Goal: Task Accomplishment & Management: Manage account settings

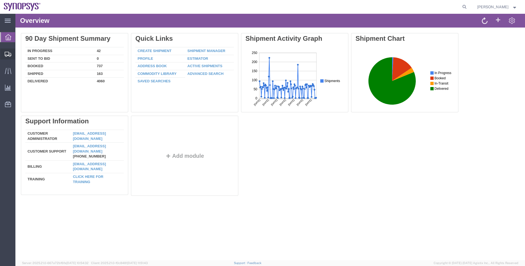
click at [0, 0] on span "Shipment Manager" at bounding box center [0, 0] width 0 height 0
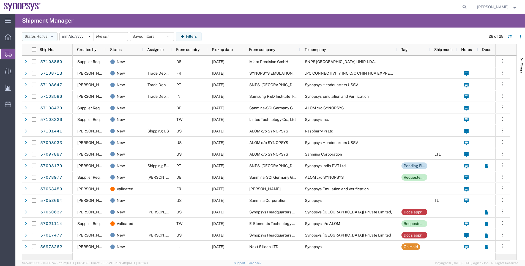
click at [54, 34] on button "Status: Active" at bounding box center [40, 36] width 36 height 9
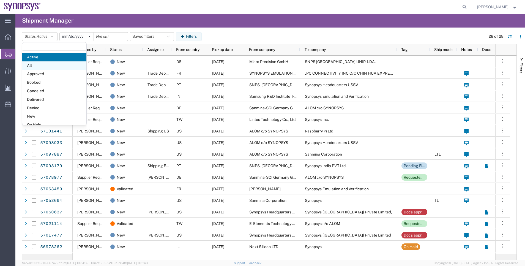
click at [53, 63] on span "All" at bounding box center [54, 65] width 64 height 9
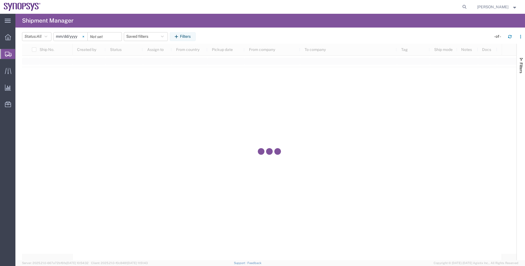
click at [84, 37] on icon at bounding box center [84, 37] width 2 height 2
click at [195, 38] on button "Filters" at bounding box center [183, 36] width 26 height 9
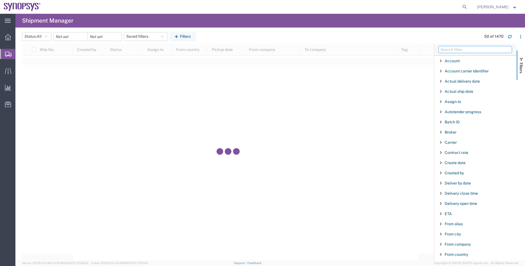
click at [476, 50] on input "Filter Columns Input" at bounding box center [475, 49] width 73 height 7
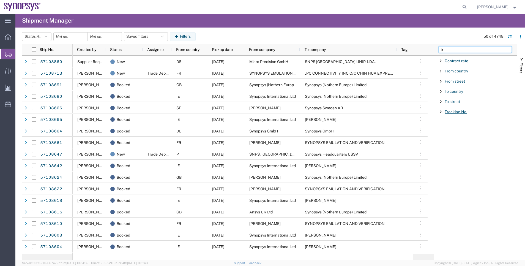
type input "tr"
click at [463, 114] on span "Tracking No." at bounding box center [456, 112] width 23 height 4
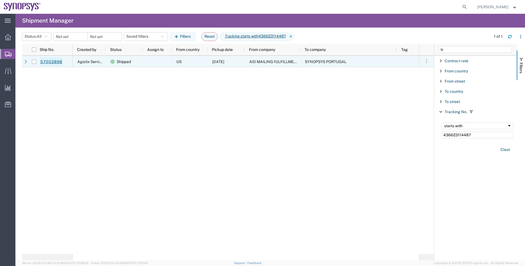
type input "436623114487"
click at [62, 62] on link "57053898" at bounding box center [51, 61] width 23 height 9
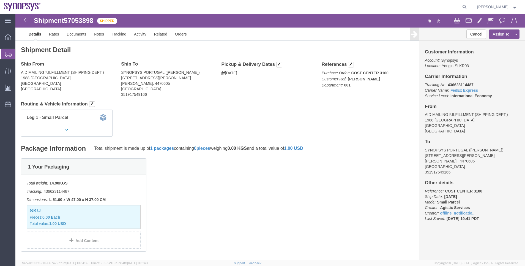
click at [0, 0] on span "Shipment Manager" at bounding box center [0, 0] width 0 height 0
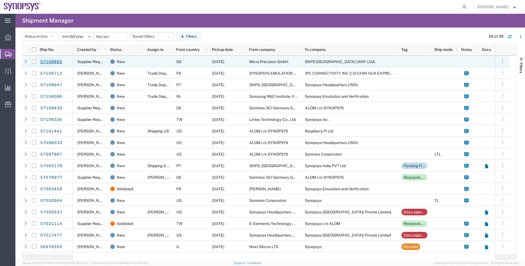
click at [62, 60] on link "57108860" at bounding box center [51, 61] width 23 height 9
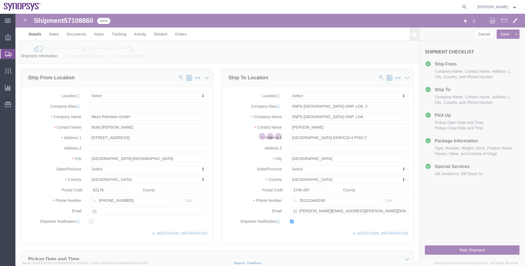
select select
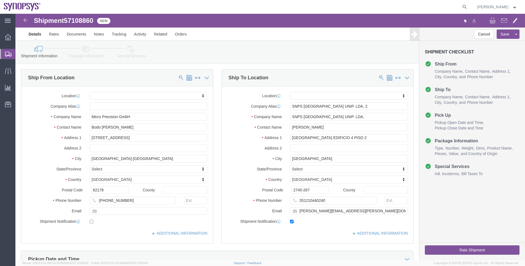
click icon
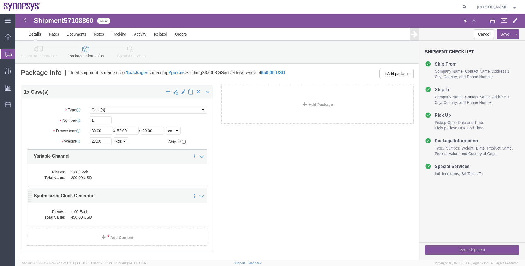
click dd "450.00 USD"
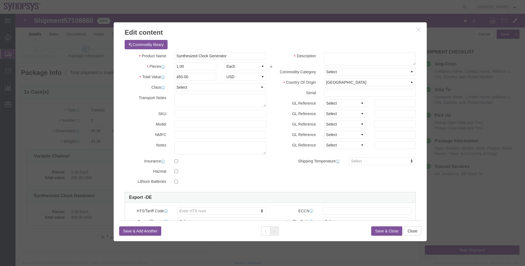
scroll to position [41, 0]
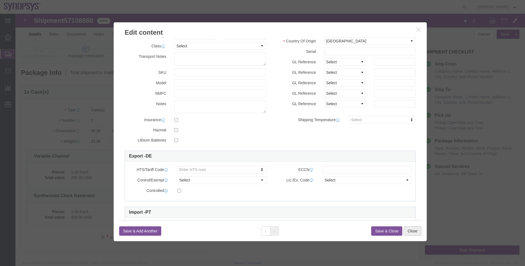
click button "Close"
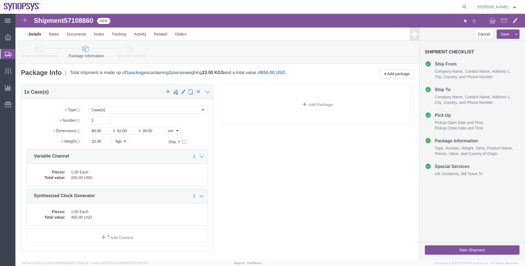
click icon
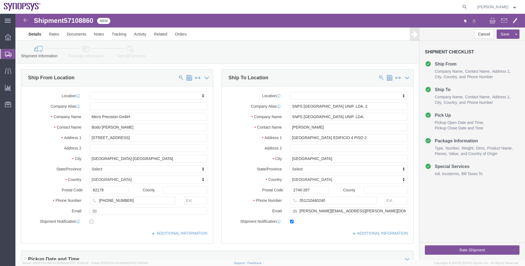
click link "Special Services"
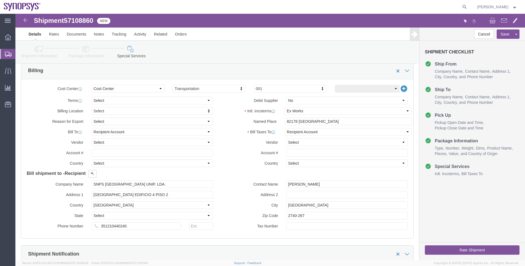
scroll to position [248, 0]
click select "Select Recipient Account Sender/Shipper Third Party Account"
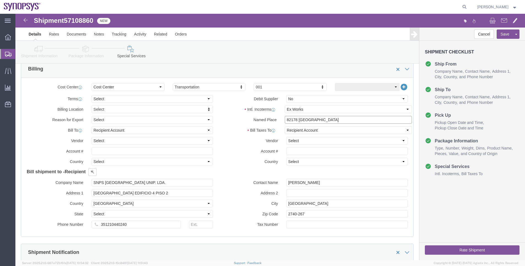
drag, startPoint x: 307, startPoint y: 108, endPoint x: 239, endPoint y: 102, distance: 68.3
click div "Named Place 82178 Puchheim"
click label "Country"
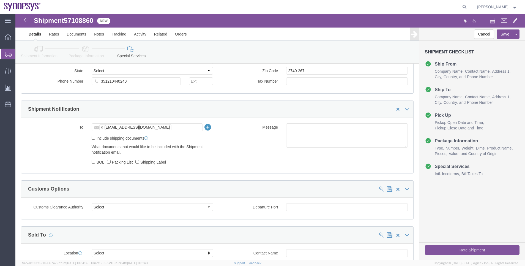
scroll to position [413, 0]
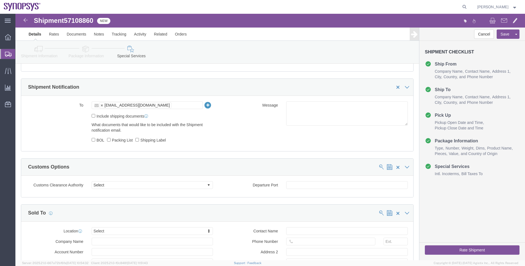
click button "Rate Shipment"
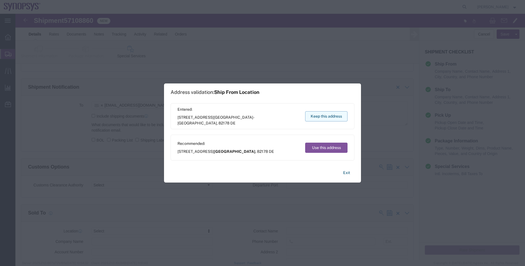
click at [316, 117] on button "Keep this address" at bounding box center [326, 116] width 42 height 10
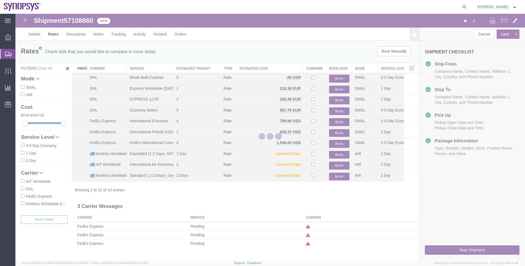
scroll to position [0, 0]
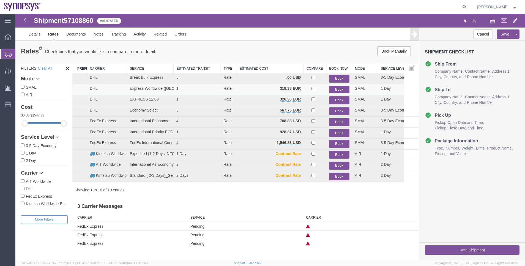
click at [346, 89] on button "Book" at bounding box center [339, 90] width 20 height 8
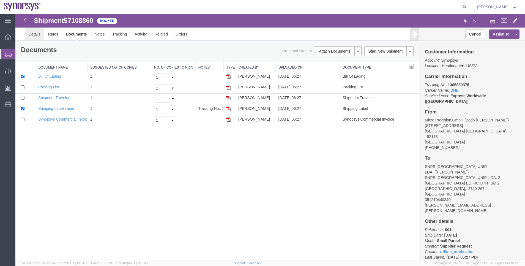
click at [36, 34] on link "Details" at bounding box center [35, 34] width 20 height 13
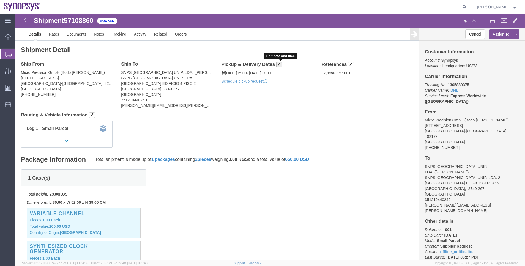
click button "button"
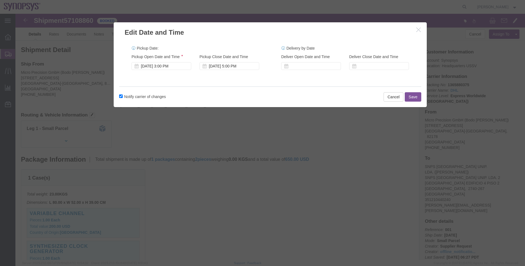
click icon "button"
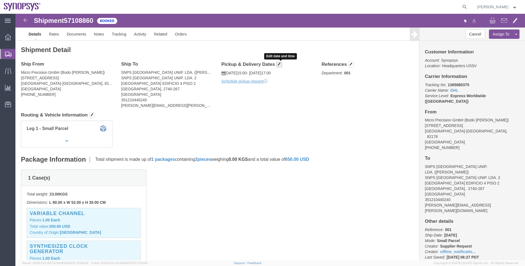
click span "button"
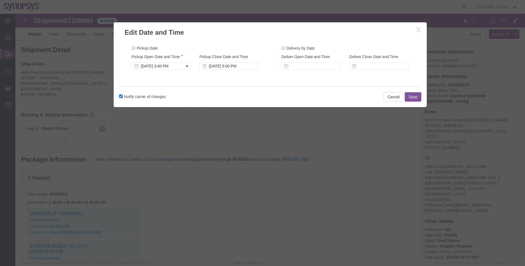
click div "Oct 13 2025 3:00 PM"
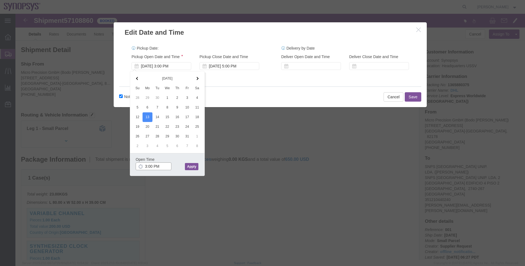
click input "3:00 PM"
type input "3:30 PM"
click button "Apply"
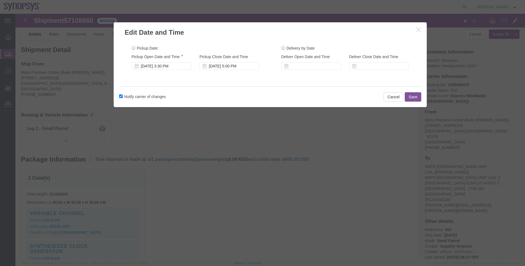
click button "Save"
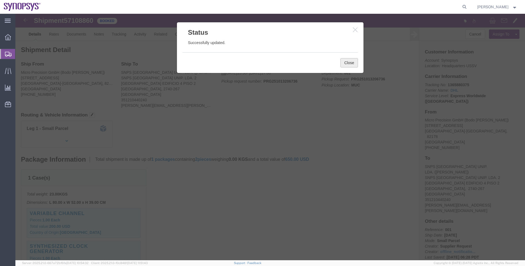
click button "Close"
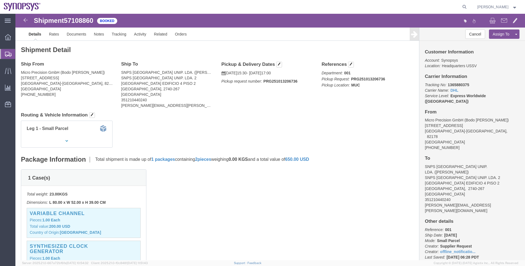
click at [0, 0] on span "Shipment Manager" at bounding box center [0, 0] width 0 height 0
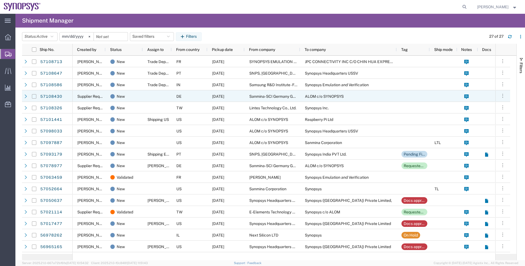
click at [36, 97] on input "Press Space to toggle row selection (unchecked)" at bounding box center [34, 96] width 4 height 4
checkbox input "true"
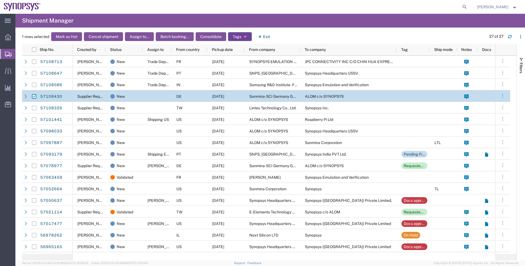
click at [238, 34] on button "Tags" at bounding box center [240, 36] width 24 height 9
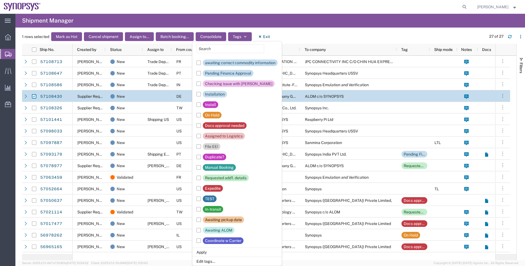
scroll to position [83, 0]
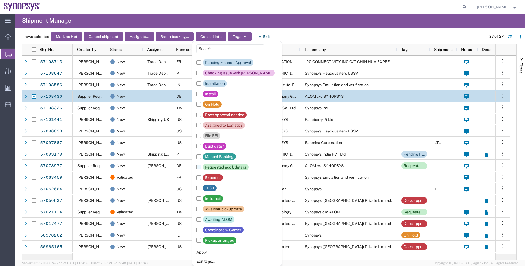
click at [228, 168] on div "Requested add'l. details" at bounding box center [226, 167] width 42 height 7
click at [0, 0] on input "Requested add'l. details" at bounding box center [0, 0] width 0 height 0
click at [210, 250] on li "Apply" at bounding box center [236, 251] width 89 height 9
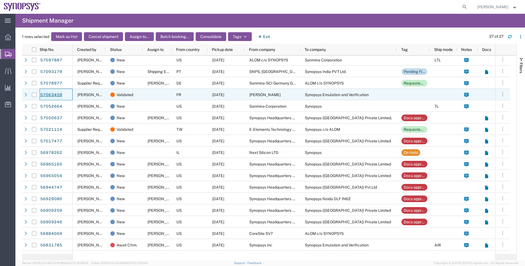
click at [53, 91] on link "57063459" at bounding box center [51, 94] width 23 height 9
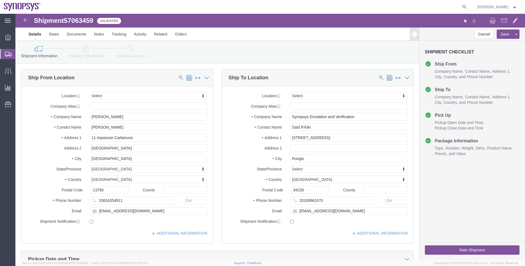
select select
click span "57063459"
copy span "57063459"
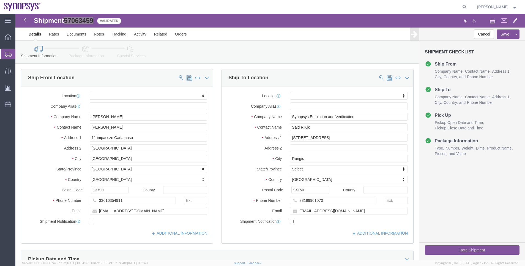
click at [0, 0] on span "Shipment Manager" at bounding box center [0, 0] width 0 height 0
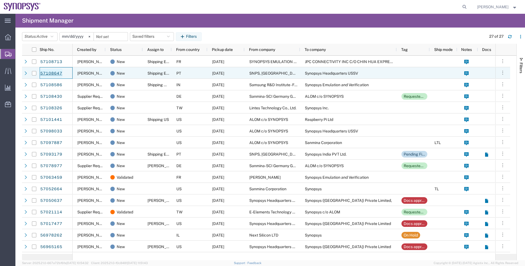
click at [44, 72] on link "57108647" at bounding box center [51, 73] width 23 height 9
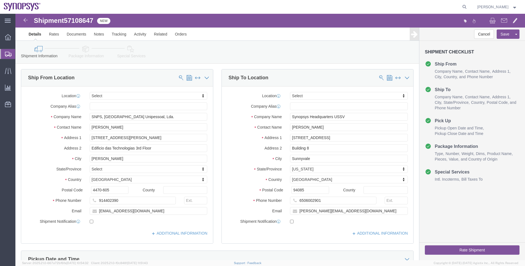
select select
drag, startPoint x: 332, startPoint y: 102, endPoint x: 294, endPoint y: 103, distance: 38.3
click input "Synopsys Headquarters USSV"
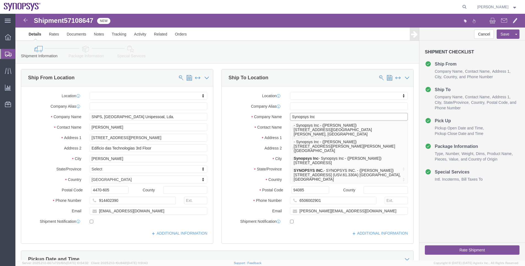
type input "Synopsys Inc"
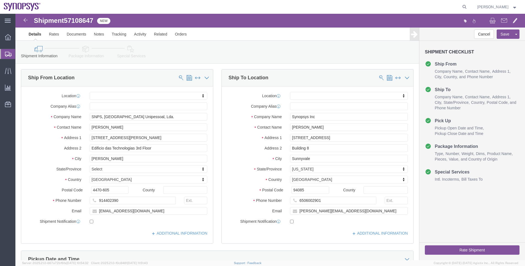
click link "Package Information"
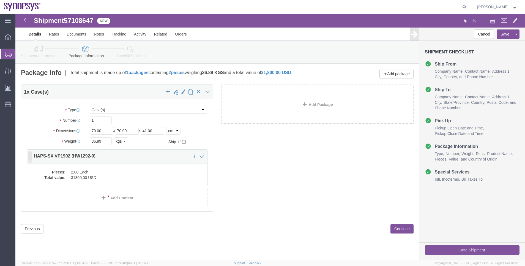
click dd "31800.00 USD"
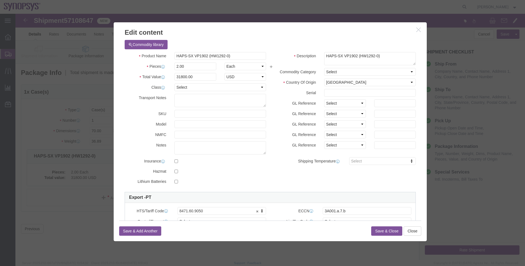
scroll to position [41, 0]
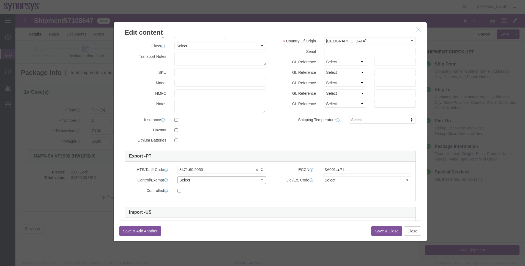
click select "Select ATF BIS DEA EPA FDA FTR ITAR OFAC Other (OPA)"
select select "BIS"
click select "Select ATF BIS DEA EPA FDA FTR ITAR OFAC Other (OPA)"
click select "Select AGR-Agricultural APP-Computers APR-Additional Permissive Exports AVS-Air…"
select select "NLR"
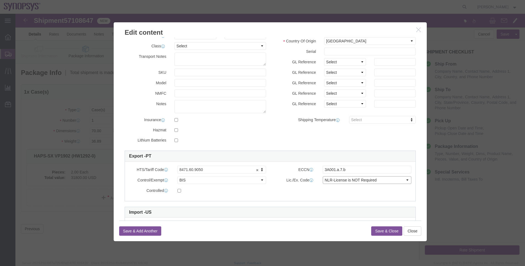
click select "Select AGR-Agricultural APP-Computers APR-Additional Permissive Exports AVS-Air…"
click button "Save & Close"
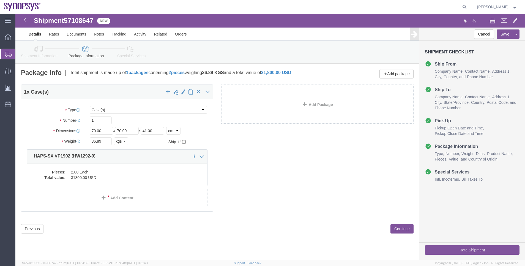
click link "Shipment Information"
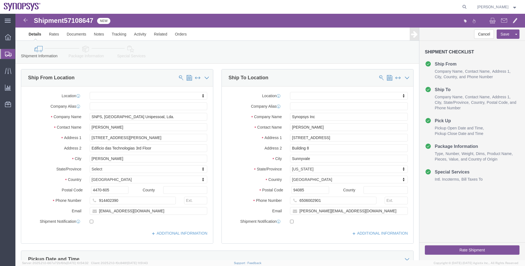
click link "Package Information"
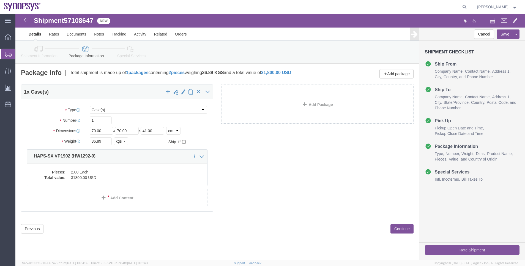
click link "Special Services"
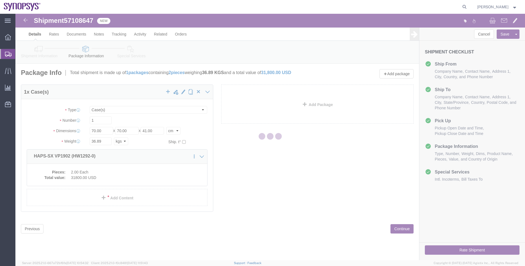
select select
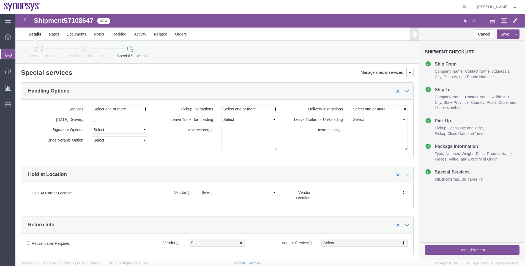
select select "COSTCENTER"
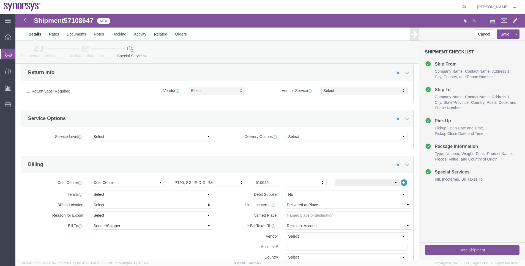
scroll to position [165, 0]
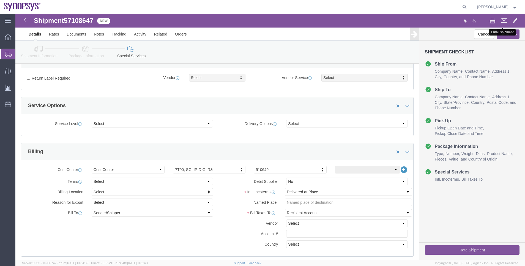
click button
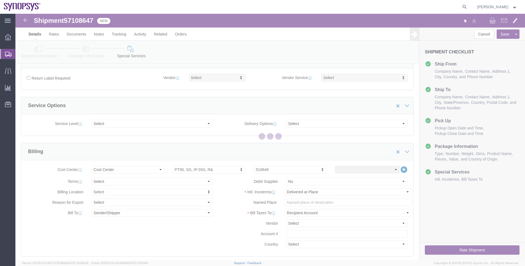
checkbox input "true"
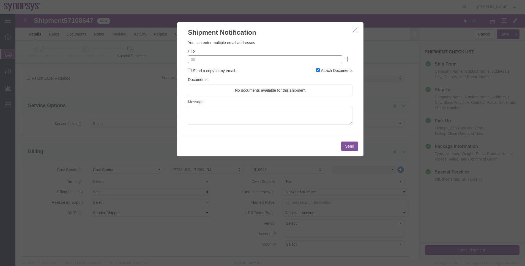
click input "text"
type input "r"
type input "trade@synopsys.com"
click button "Send"
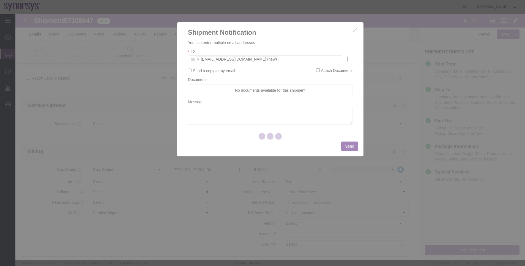
checkbox input "false"
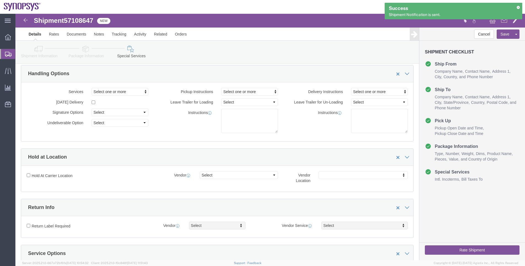
scroll to position [0, 0]
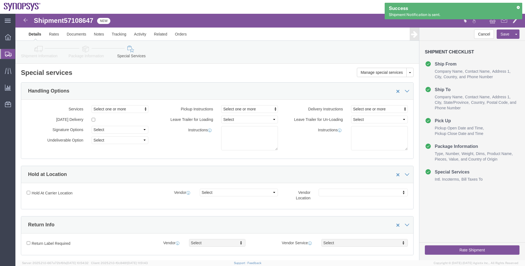
click icon
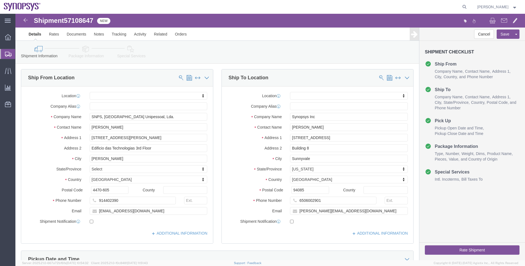
click link "Package Information"
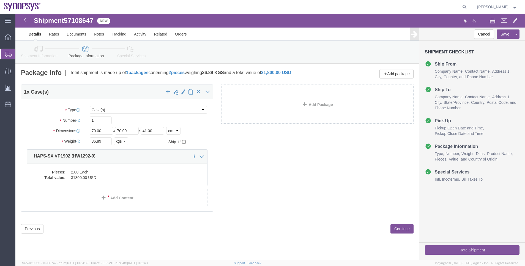
click link "Special Services"
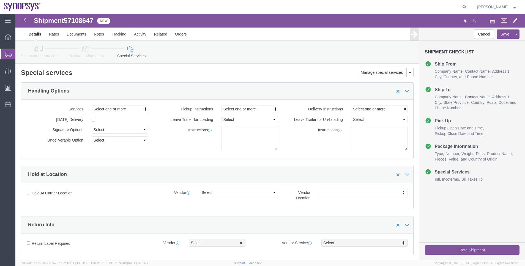
click at [0, 0] on span "Shipment Manager" at bounding box center [0, 0] width 0 height 0
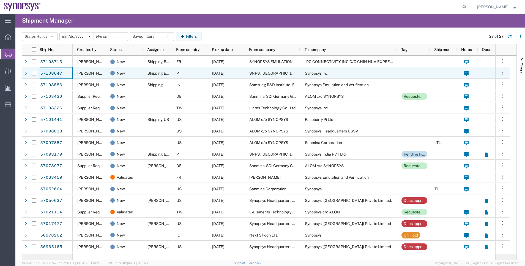
click at [52, 76] on link "57108647" at bounding box center [51, 73] width 23 height 9
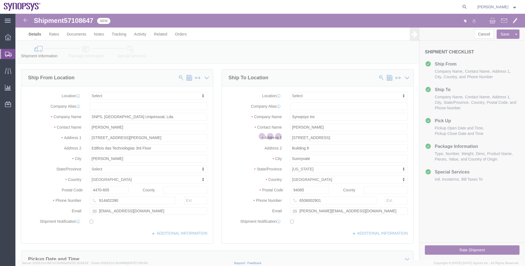
select select
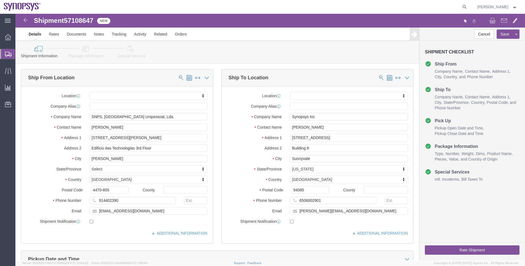
click link "Special Services"
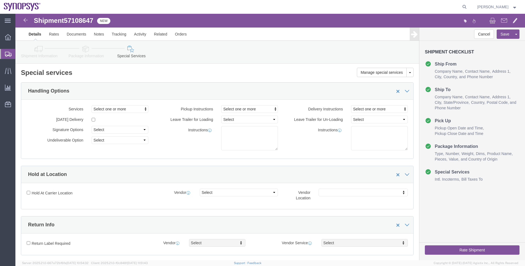
click link "Shipment Information"
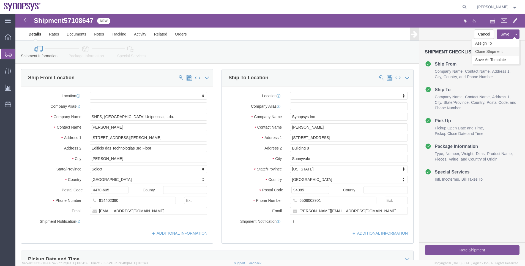
click link "Clone Shipment"
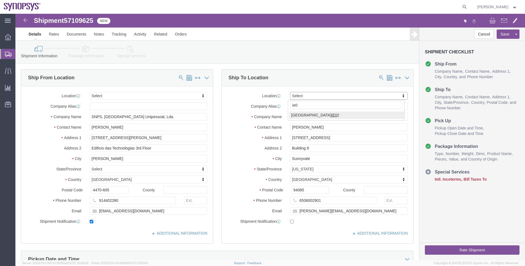
type input "ie0"
select select "63111"
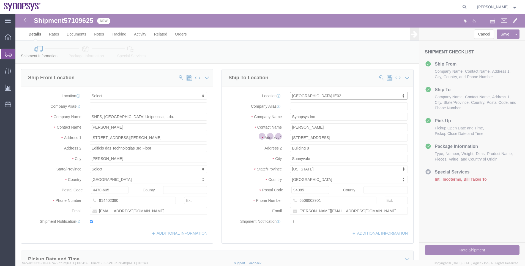
type input "IE02"
type input "Synopsys International Ltd"
type input "Floor 4, Stemple Exchange 2"
type input "Blanchardstown Corp Park"
type input "Dublin"
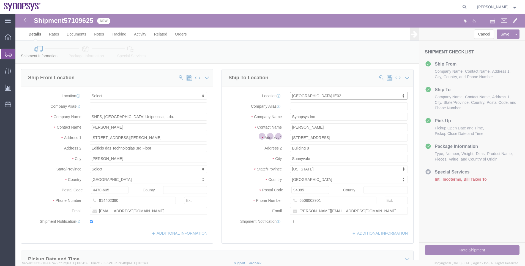
select select
select select "IE"
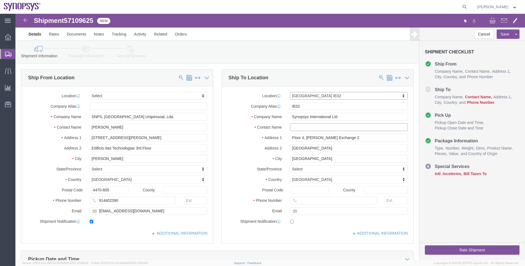
click input "text"
type input "Brian Deane"
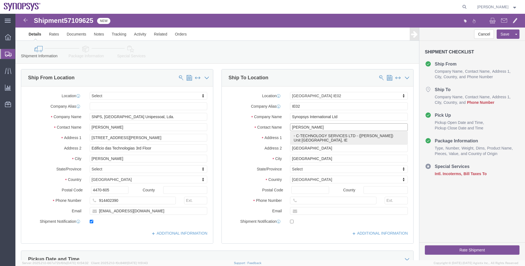
click p "- C-TECHNOLOGY SERVICES LTD - (Brian Deane) Unit 9A Plato Business Park, Dublin…"
select select
type input "C-TECHNOLOGY SERVICES LTD"
type input "Brian Deane"
type input "Unit 9A Plato Business Park, Dublin"
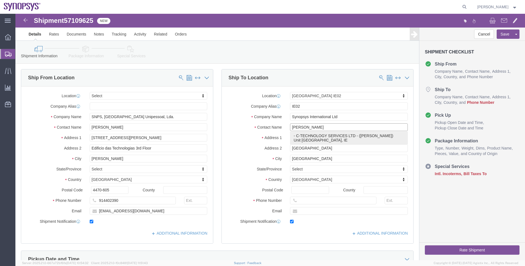
type input "Damastown,D15 PA4C"
type input "D15 PA4C"
type input "353 87 8134650"
type input "brian@ceatechnology.com"
checkbox input "true"
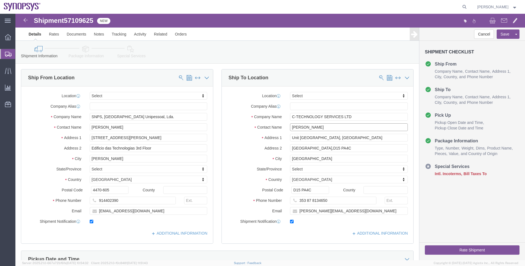
type input "Brian Deane"
drag, startPoint x: 341, startPoint y: 105, endPoint x: 226, endPoint y: 102, distance: 115.1
click div "Company Name C-TECHNOLOGY SERVICES LTD"
type input "Synopsys International"
drag, startPoint x: 334, startPoint y: 200, endPoint x: 250, endPoint y: 194, distance: 84.2
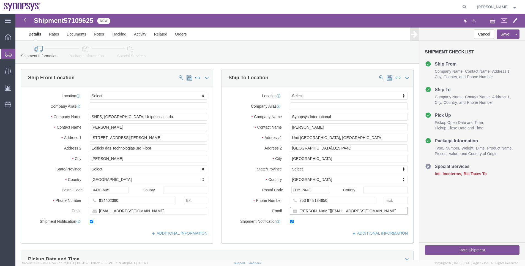
click div "Email brian@ceatechnology.com"
type input "rvarela@synopsys.com"
click div "Ship To Location Location Select Select My Profile Location Aachen DE04 Agrate …"
click link "Package Information"
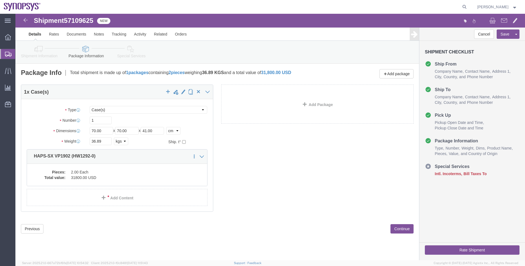
click link "Shipment Information"
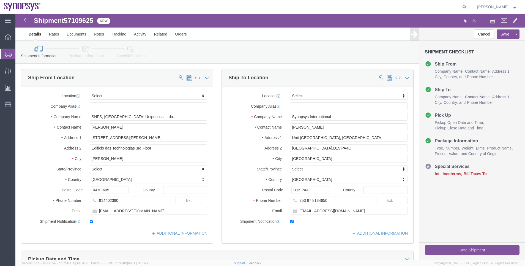
click link "Package Information"
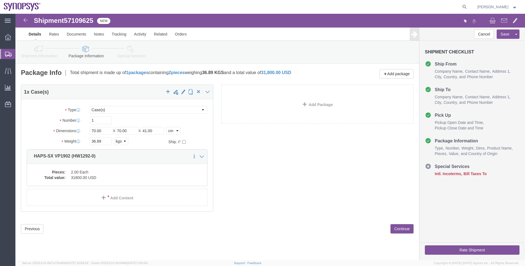
click link "Special Services"
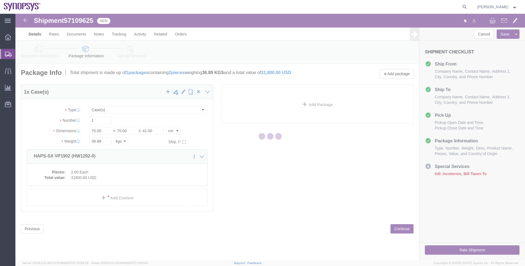
select select
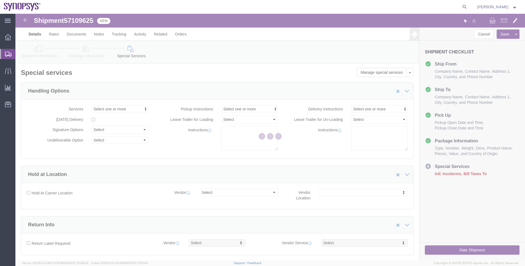
select select "COSTCENTER"
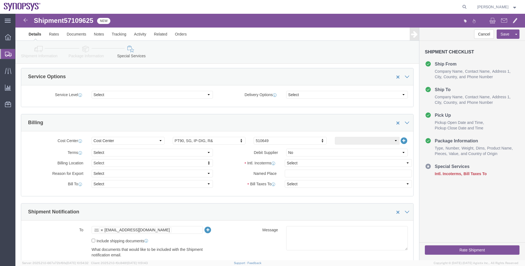
scroll to position [248, 0]
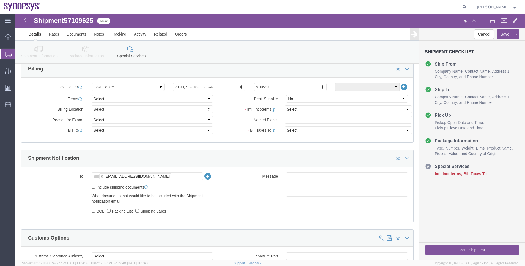
click icon
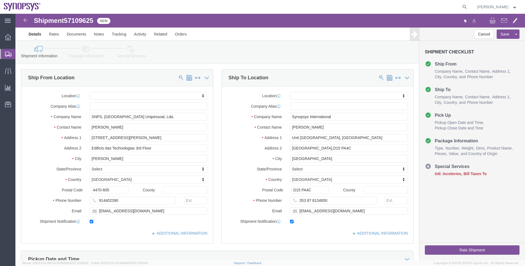
click link "Special Services"
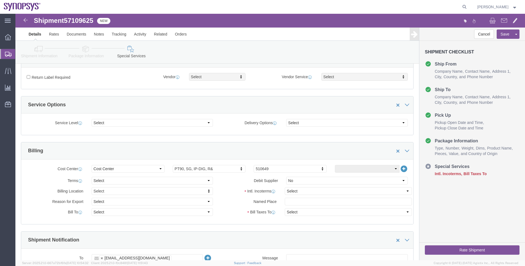
scroll to position [206, 0]
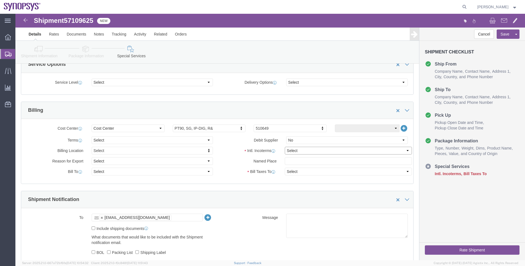
click select "Select Carriage Insurance Paid Carriage Paid To Cost and Freight Cost Insurance…"
select select "DAP"
click select "Select Carriage Insurance Paid Carriage Paid To Cost and Freight Cost Insurance…"
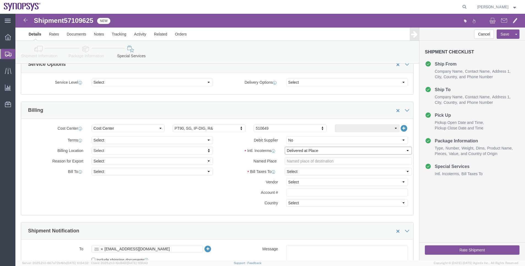
select select "SHIP"
select select "RCPN"
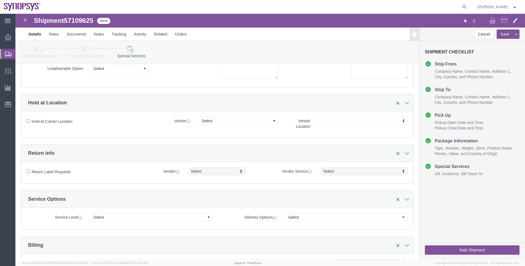
scroll to position [0, 0]
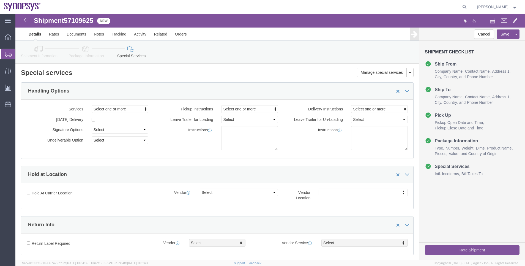
click link "Shipment Information"
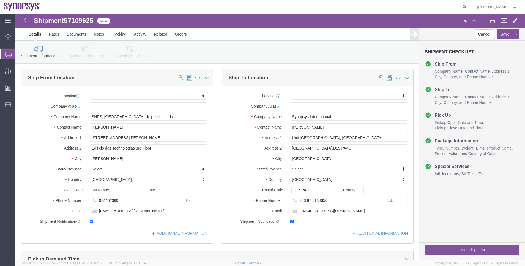
click link "Package Information"
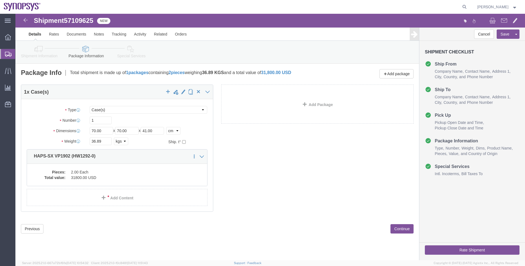
click link "Special Services"
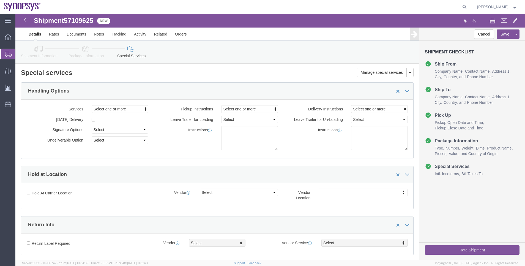
click link "Package Information"
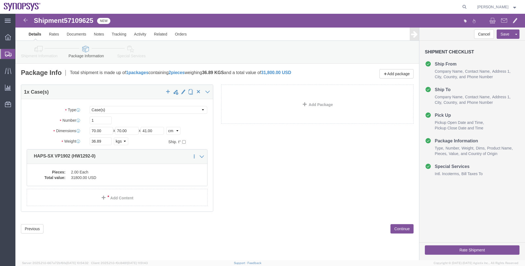
click icon
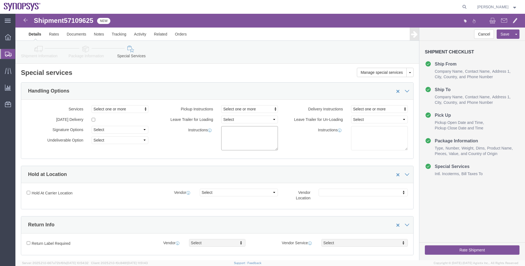
click textarea
paste textarea "Dual-use items subject to control if exported from the European Union"
type textarea "Dual-use items subject to control if exported from the European Union"
click link "Shipment Information"
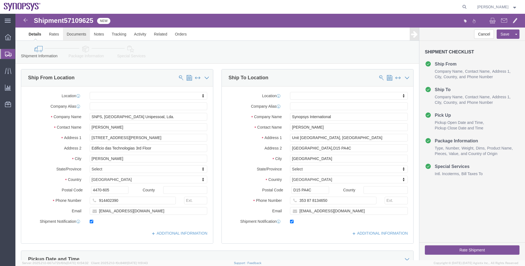
click link "Documents"
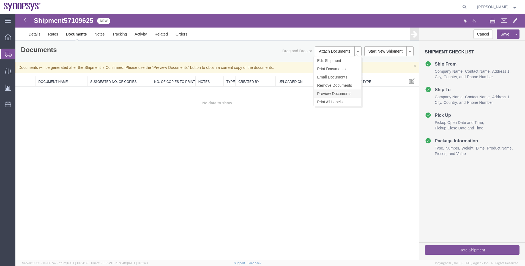
click at [332, 92] on link "Preview Documents" at bounding box center [338, 93] width 48 height 8
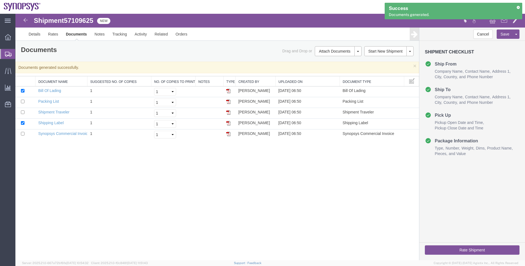
click at [504, 23] on div "Success Documents generated." at bounding box center [454, 13] width 138 height 20
click at [519, 7] on icon at bounding box center [518, 7] width 4 height 3
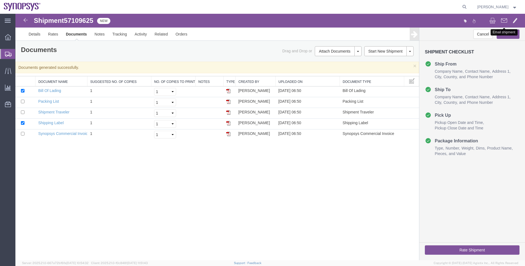
click at [505, 17] on span at bounding box center [504, 20] width 6 height 7
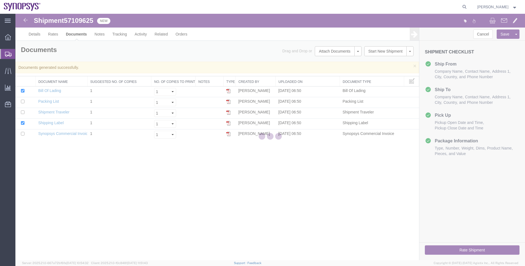
checkbox input "true"
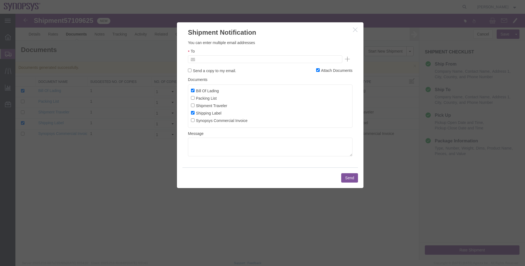
click at [197, 62] on input "text" at bounding box center [228, 59] width 64 height 7
type input "rvarela@synopsys.com"
click at [205, 114] on label "Shipping Label" at bounding box center [206, 113] width 31 height 6
click at [195, 114] on input "Shipping Label" at bounding box center [193, 113] width 4 height 4
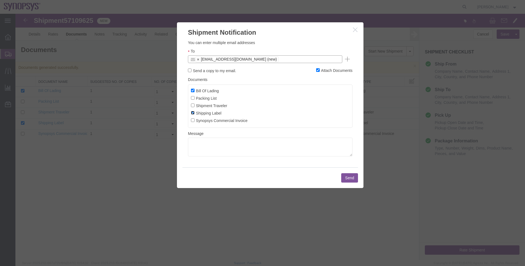
checkbox input "false"
click at [205, 90] on label "Bill Of Lading" at bounding box center [205, 91] width 28 height 6
click at [195, 90] on input "Bill Of Lading" at bounding box center [193, 91] width 4 height 4
checkbox input "false"
click at [212, 119] on label "Synopsys Commercial Invoice" at bounding box center [219, 120] width 57 height 6
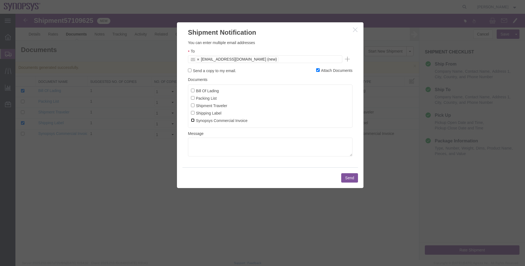
click at [195, 119] on input "Synopsys Commercial Invoice" at bounding box center [193, 120] width 4 height 4
checkbox input "true"
click at [204, 99] on label "Packing List" at bounding box center [204, 98] width 26 height 6
click at [195, 99] on input "Packing List" at bounding box center [193, 98] width 4 height 4
checkbox input "true"
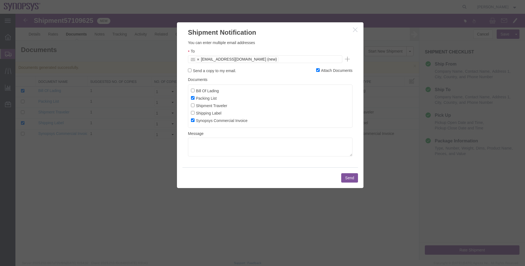
click at [351, 177] on button "Send" at bounding box center [349, 177] width 17 height 9
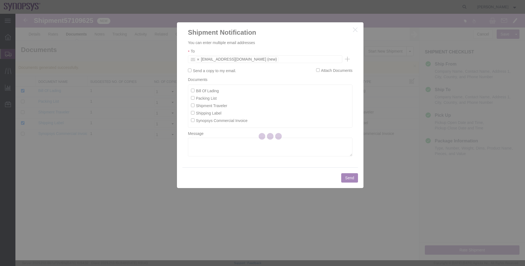
checkbox input "false"
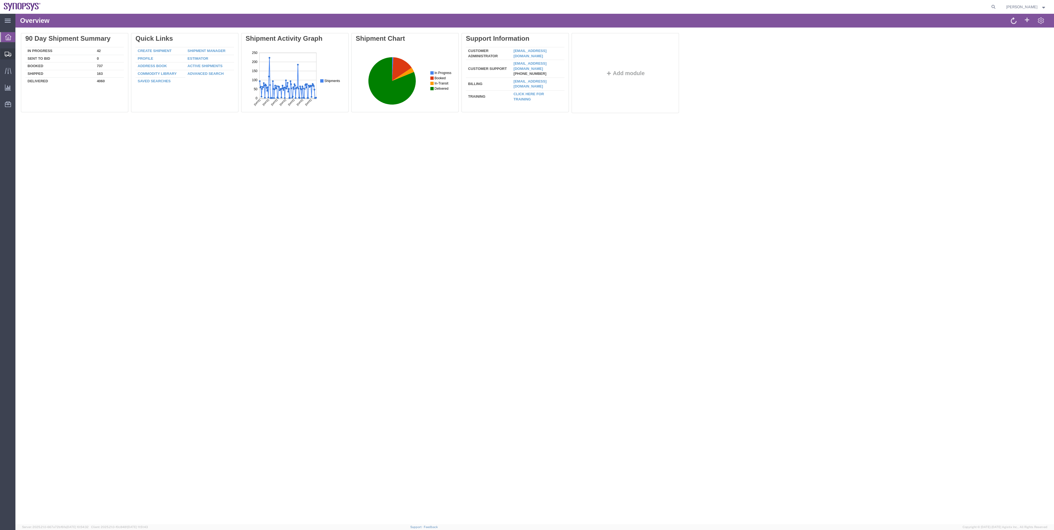
click at [0, 0] on span "Shipment Manager" at bounding box center [0, 0] width 0 height 0
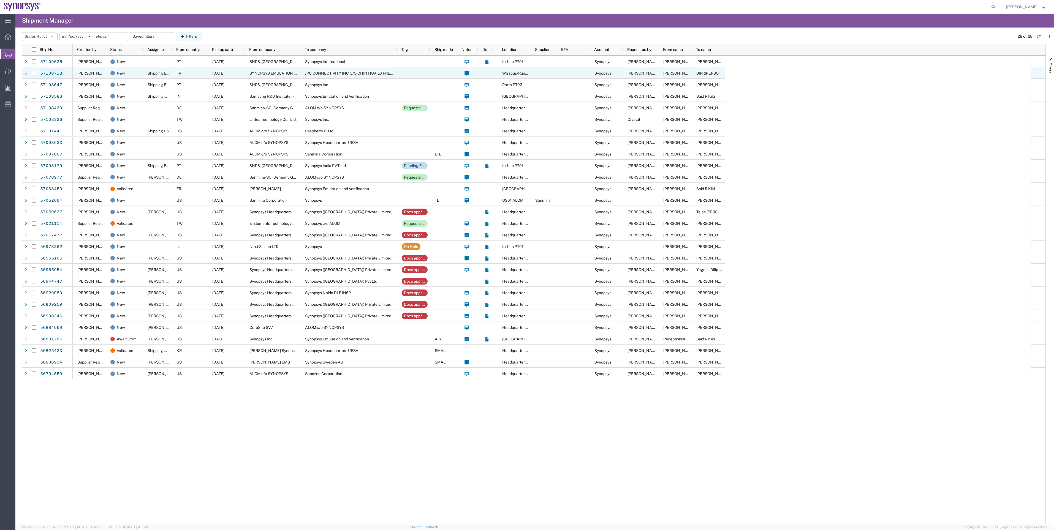
click at [57, 73] on link "57108713" at bounding box center [51, 73] width 23 height 9
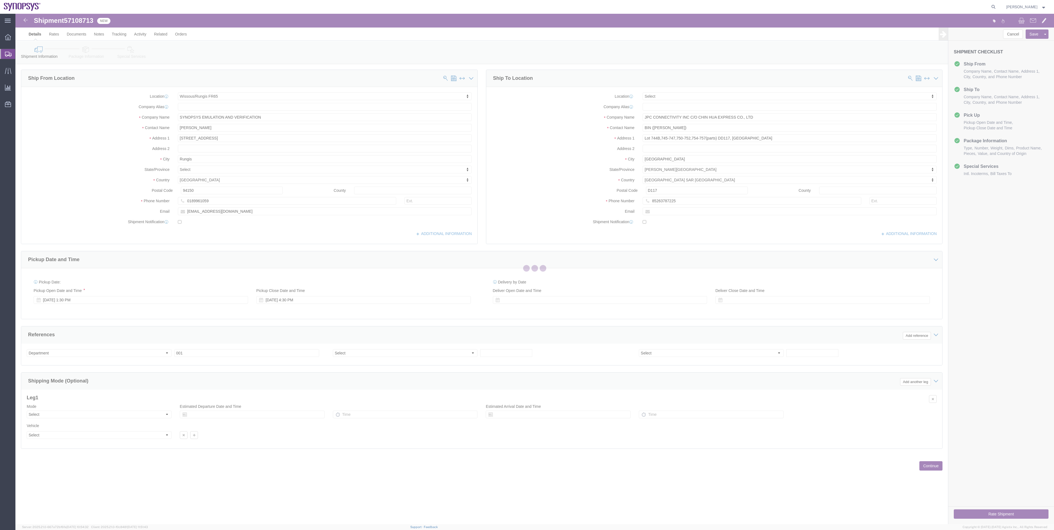
select select "63109"
select select
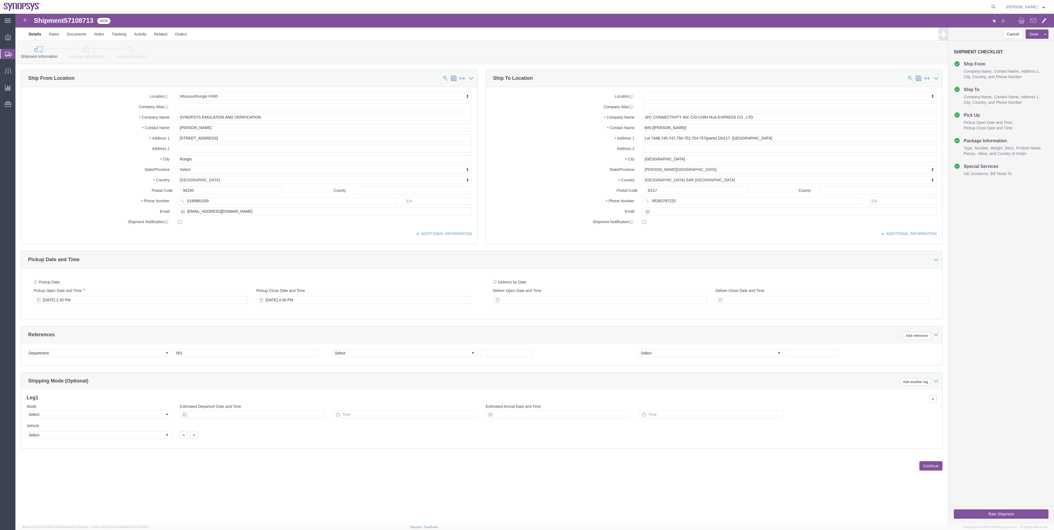
click link "Package Information"
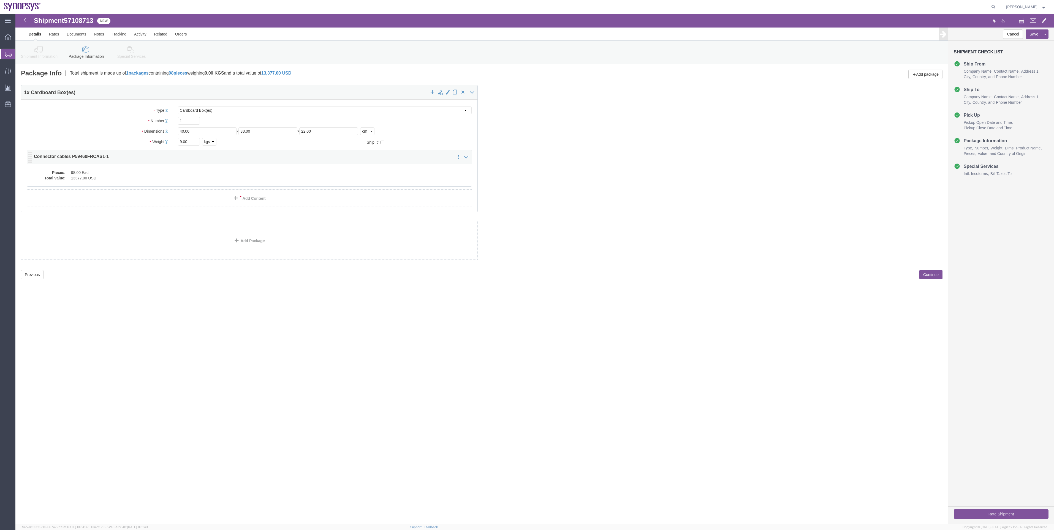
click dd "13377.00 USD"
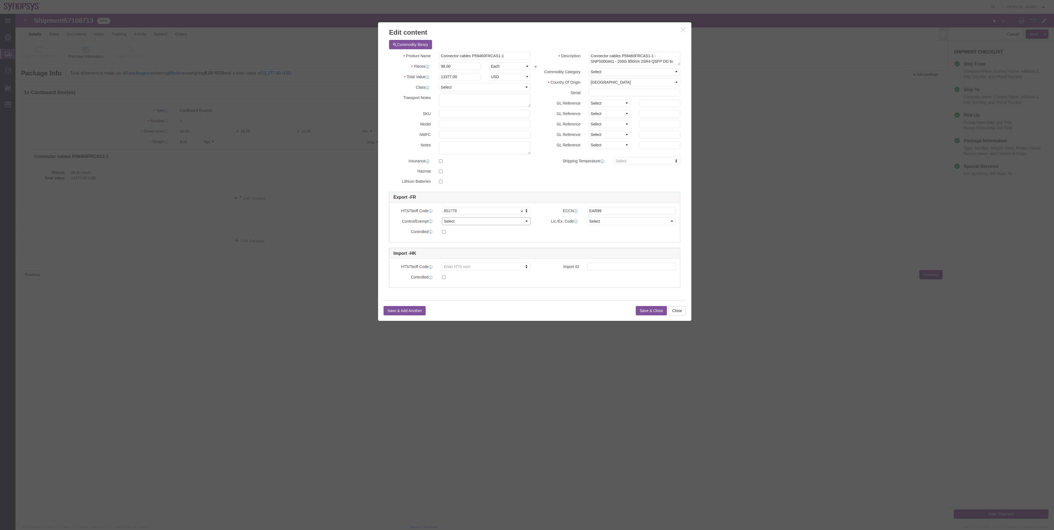
click select "Select ATF BIS DEA EPA FDA FTR ITAR OFAC Other (OPA)"
select select "BIS"
click select "Select ATF BIS DEA EPA FDA FTR ITAR OFAC Other (OPA)"
click select "Select AGR-Agricultural APP-Computers APR-Additional Permissive Exports AVS-Air…"
select select "NLR"
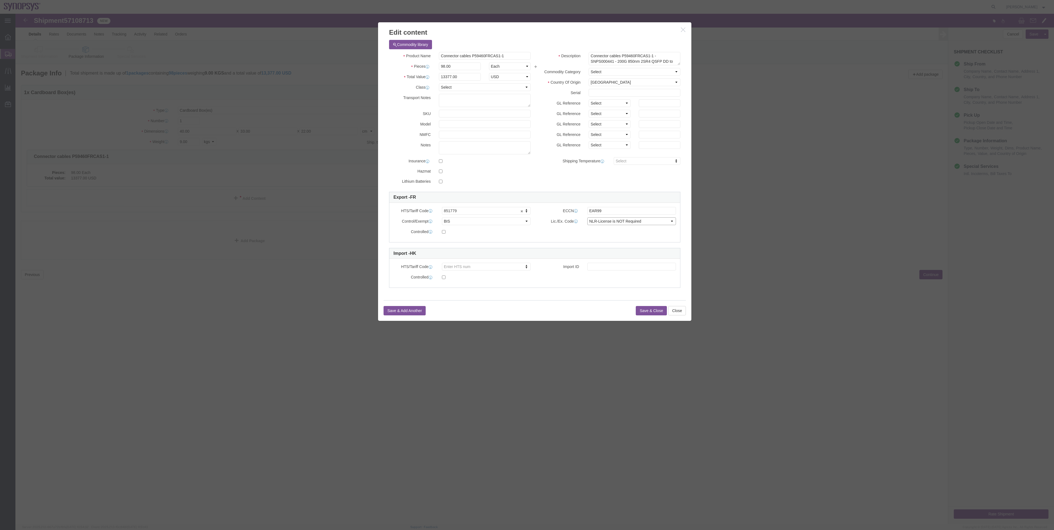
click select "Select AGR-Agricultural APP-Computers APR-Additional Permissive Exports AVS-Air…"
click button "Save & Close"
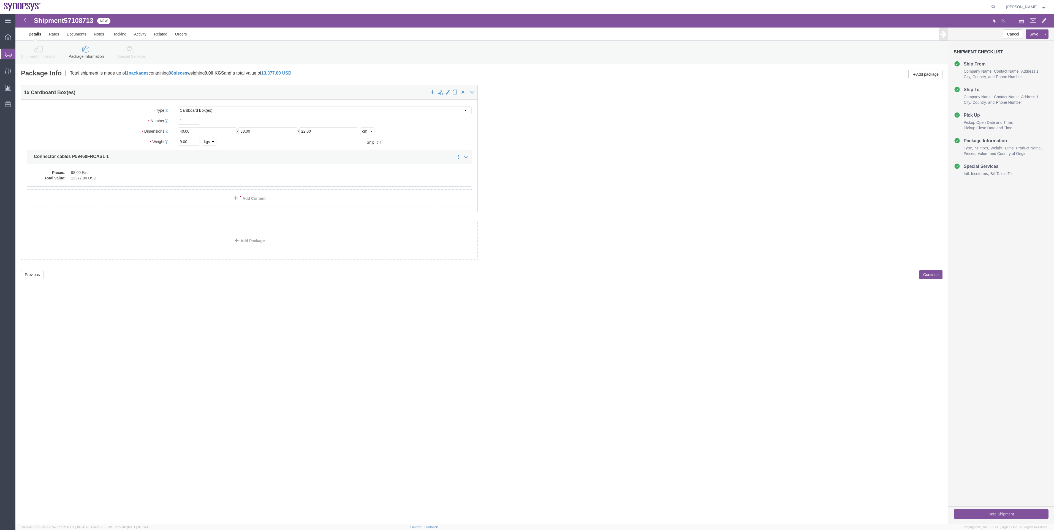
click link "Special Services"
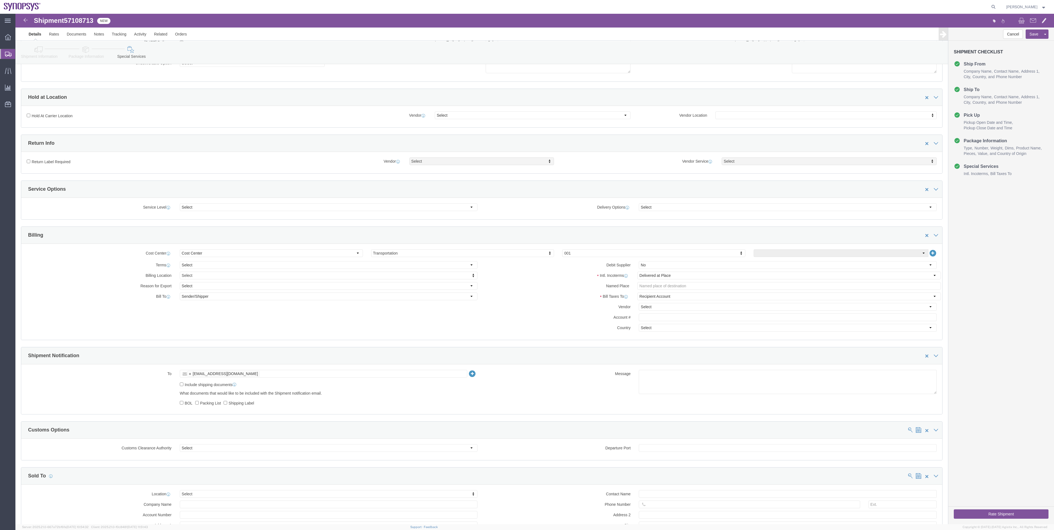
scroll to position [83, 0]
click link "Shipment Information"
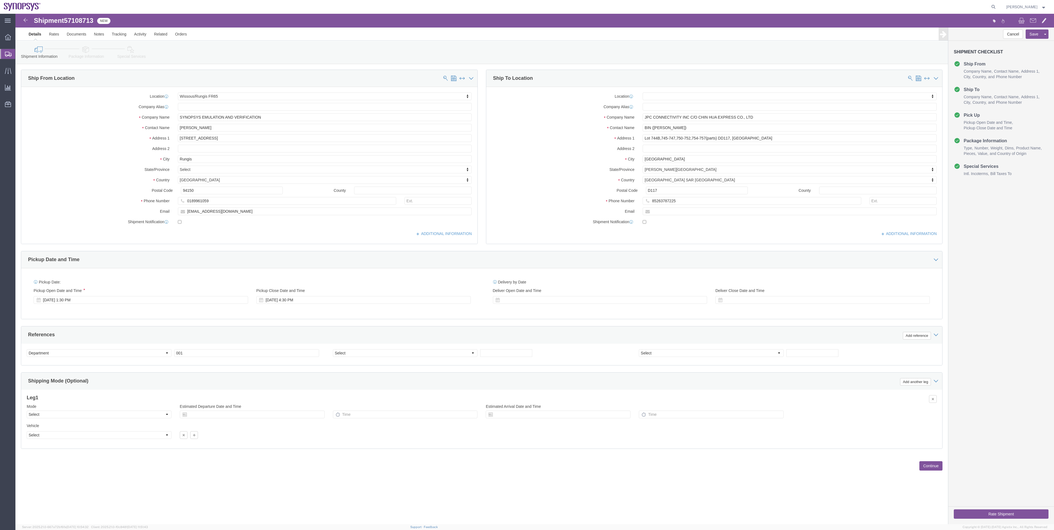
click link "Package Information"
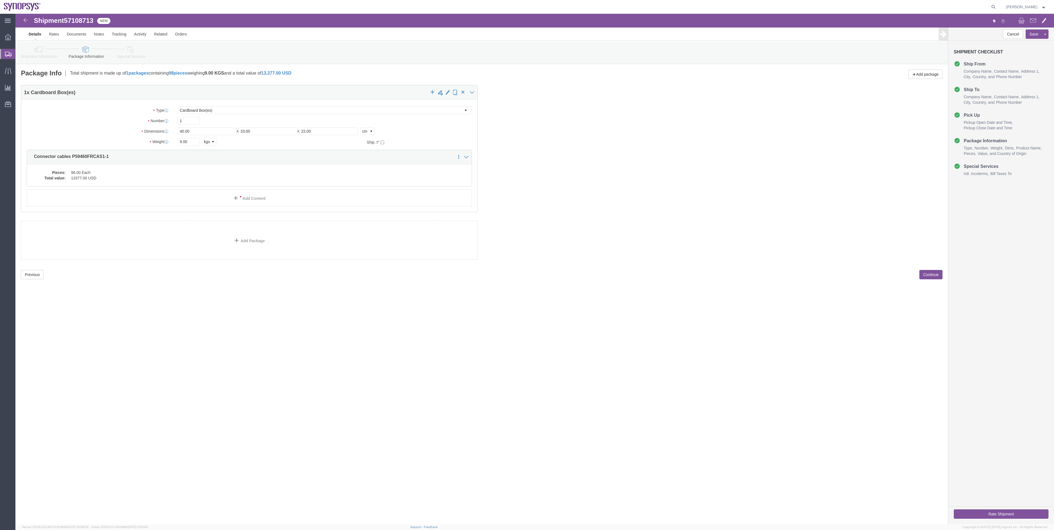
click link "Special Services"
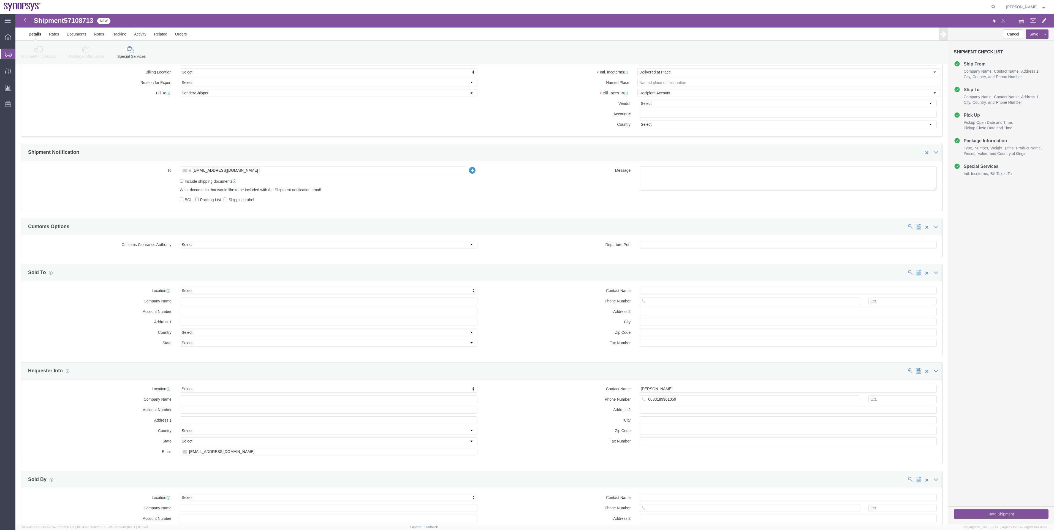
scroll to position [289, 0]
click button "Rate Shipment"
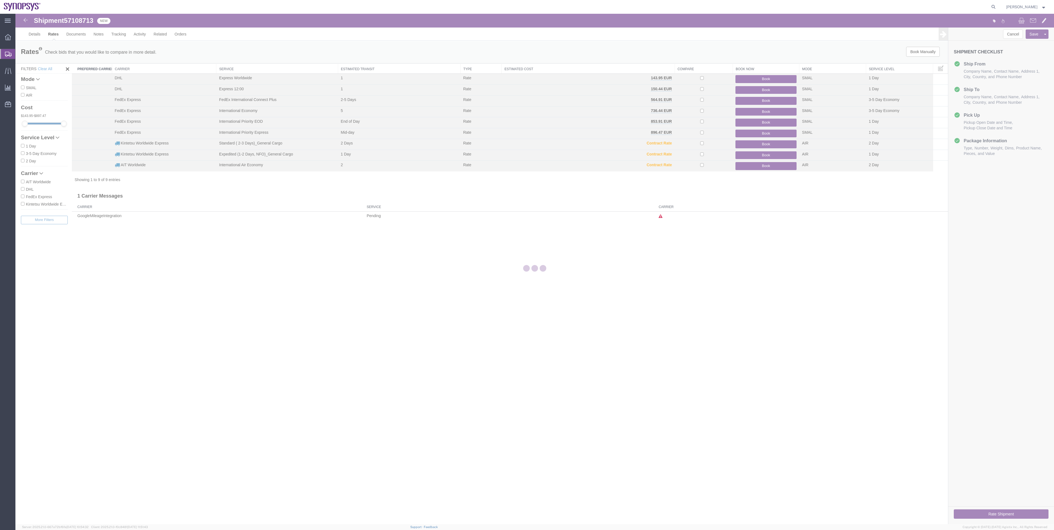
scroll to position [0, 0]
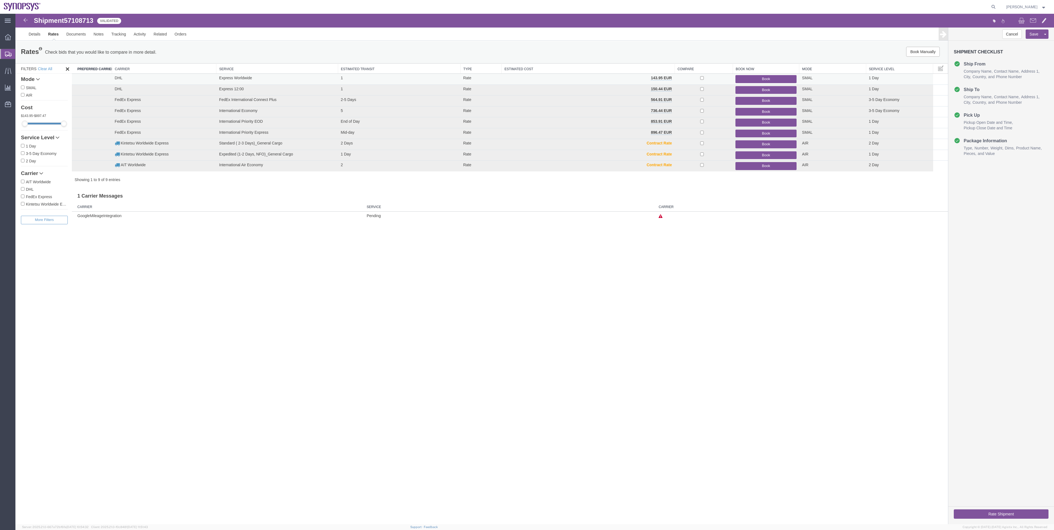
click at [752, 81] on button "Book" at bounding box center [765, 79] width 61 height 8
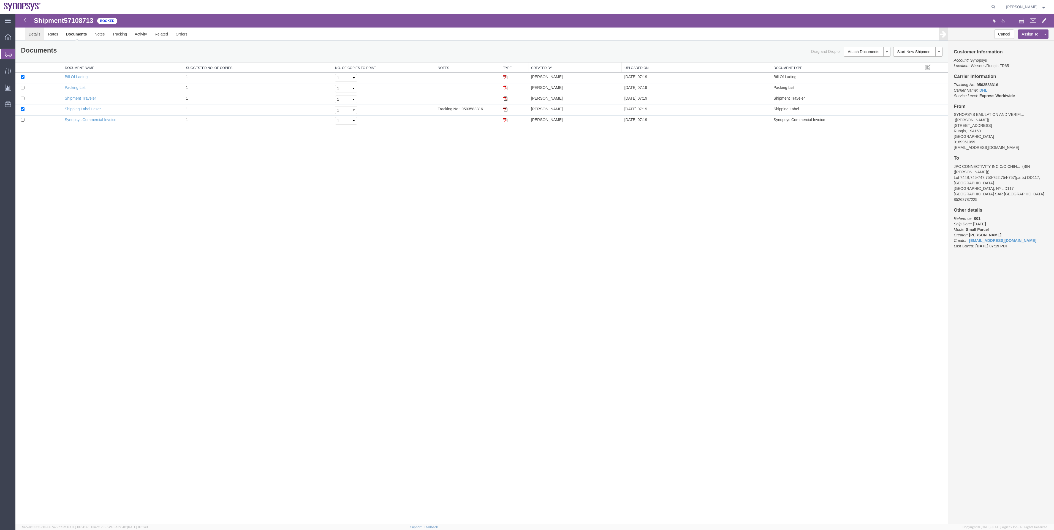
click at [42, 33] on link "Details" at bounding box center [35, 34] width 20 height 13
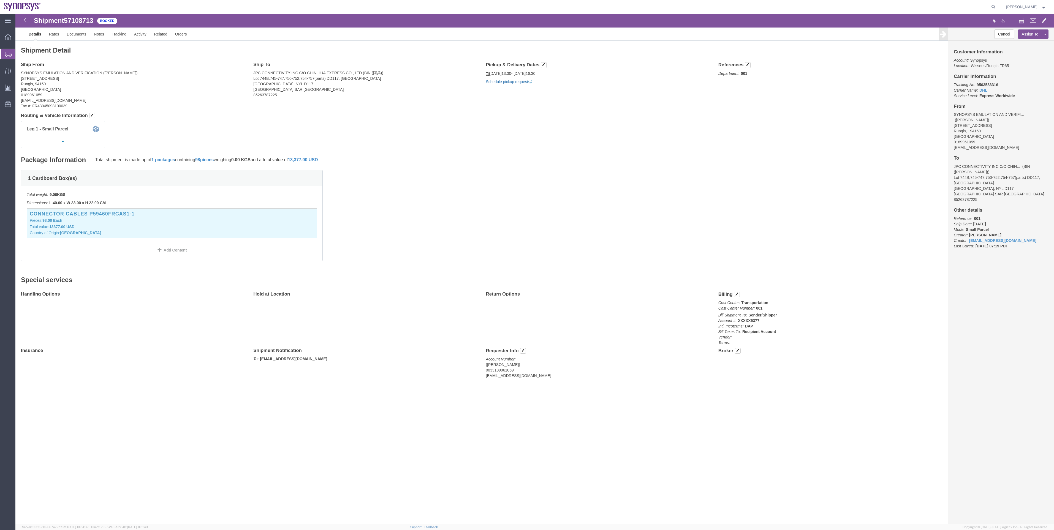
click link "Schedule pickup request"
click at [0, 0] on span "Shipment Manager" at bounding box center [0, 0] width 0 height 0
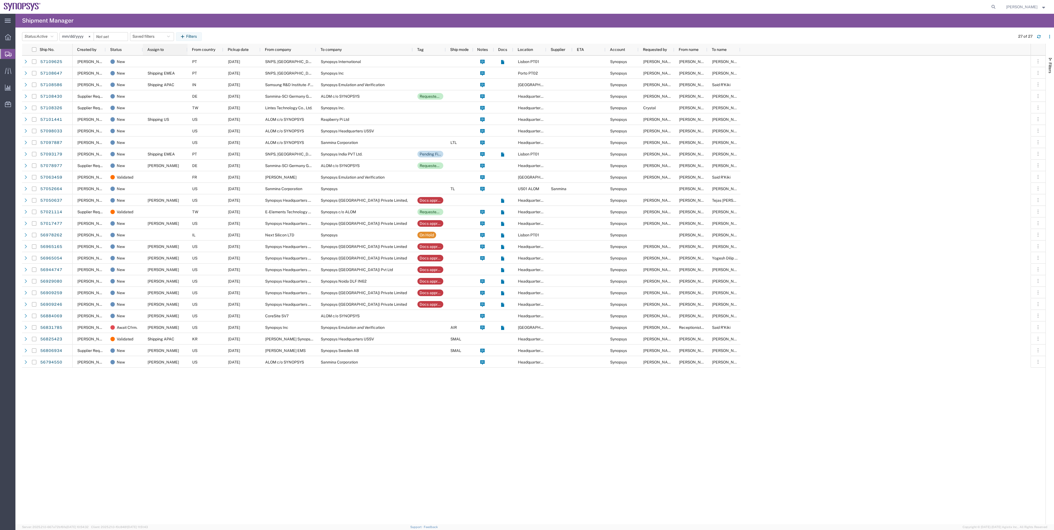
drag, startPoint x: 171, startPoint y: 53, endPoint x: 187, endPoint y: 51, distance: 15.8
click at [187, 51] on div at bounding box center [187, 50] width 2 height 12
click at [55, 38] on button "Status: Active" at bounding box center [40, 36] width 36 height 9
click at [51, 64] on span "All" at bounding box center [54, 65] width 64 height 9
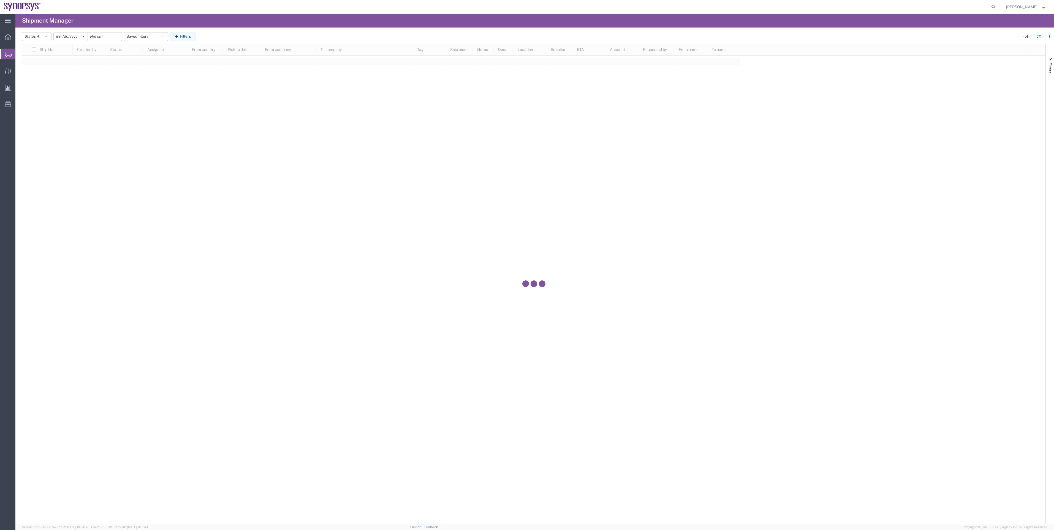
click at [84, 37] on svg-icon at bounding box center [83, 36] width 8 height 8
click at [186, 33] on button "Filters" at bounding box center [183, 36] width 26 height 9
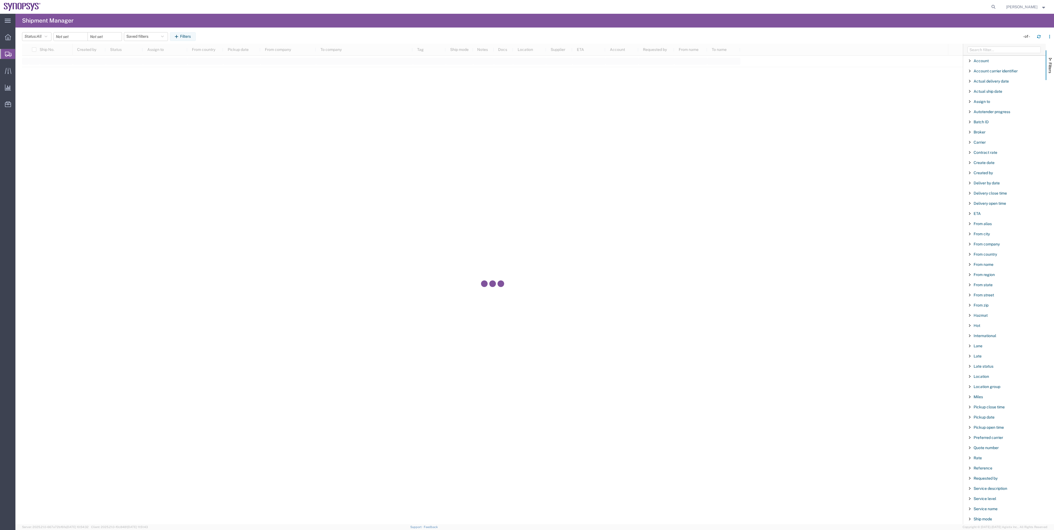
click at [998, 45] on div at bounding box center [1004, 50] width 83 height 12
click at [997, 49] on input "Filter Columns Input" at bounding box center [1003, 50] width 73 height 7
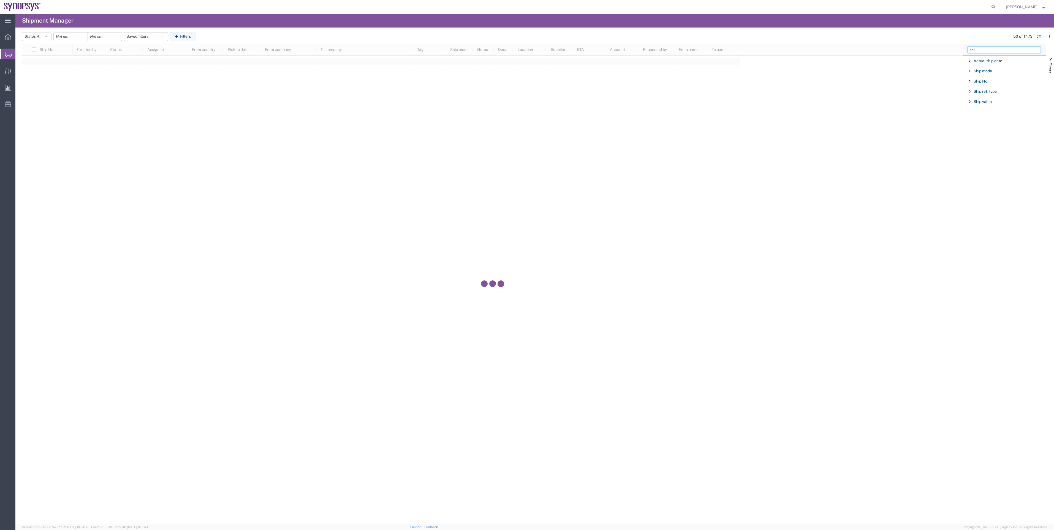
type input "shi"
click at [985, 79] on div "Ship No." at bounding box center [1004, 81] width 83 height 10
type input "394139499001"
drag, startPoint x: 1006, startPoint y: 106, endPoint x: 959, endPoint y: 103, distance: 47.1
click at [959, 103] on div "Ship No. Created by Status Assign to From country Pickup date From company To c…" at bounding box center [538, 284] width 1032 height 481
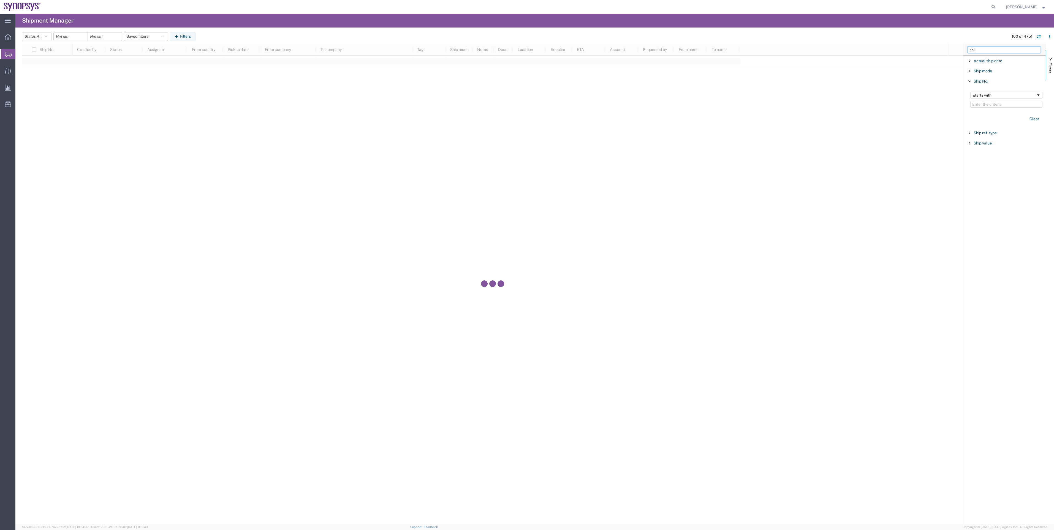
drag, startPoint x: 982, startPoint y: 53, endPoint x: 957, endPoint y: 50, distance: 25.0
click at [957, 50] on div "Ship No. Created by Status Assign to From country Pickup date From company To c…" at bounding box center [538, 284] width 1032 height 481
type input "tr"
click at [987, 109] on div "Tracking No." at bounding box center [1004, 112] width 83 height 10
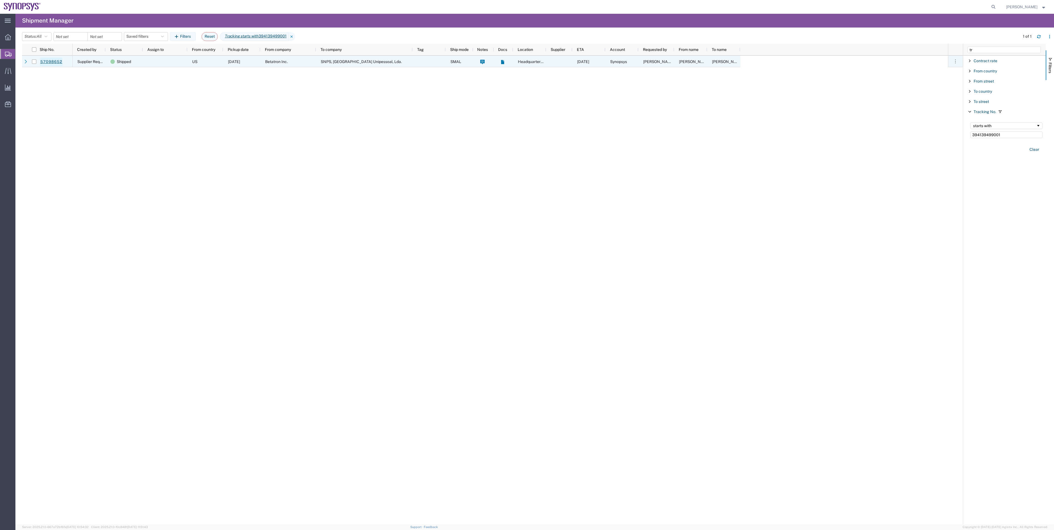
type input "394139499001"
click at [60, 61] on link "57098652" at bounding box center [51, 62] width 23 height 9
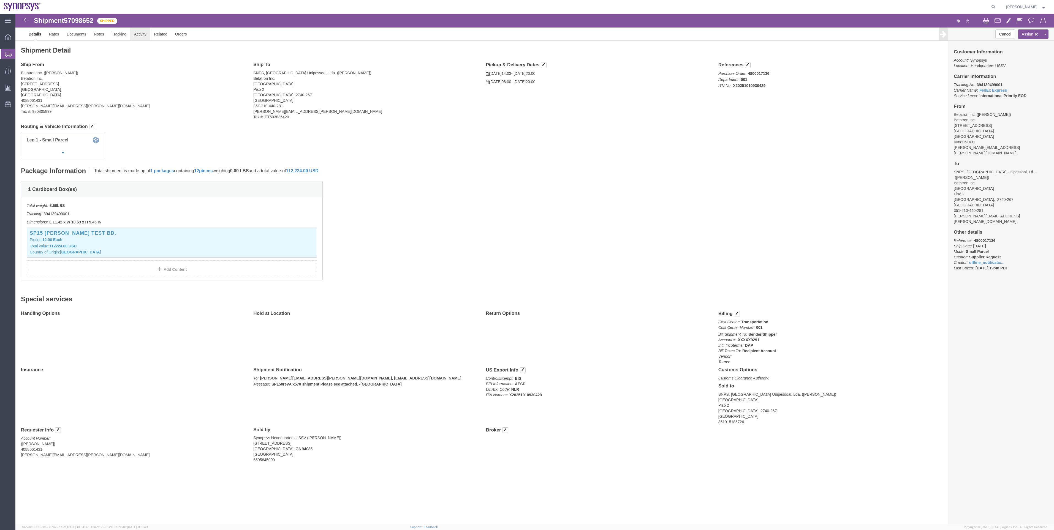
click link "Activity"
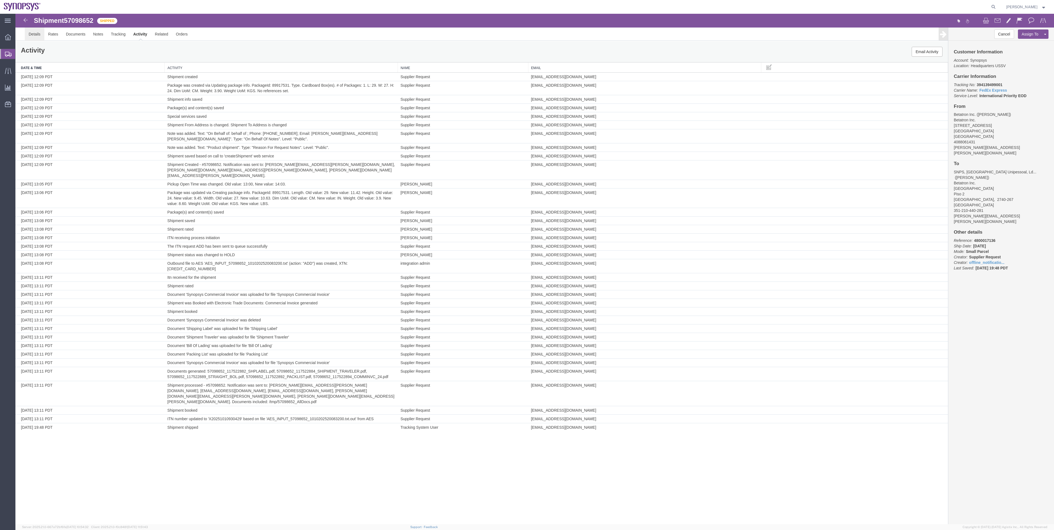
click at [34, 37] on link "Details" at bounding box center [35, 34] width 20 height 13
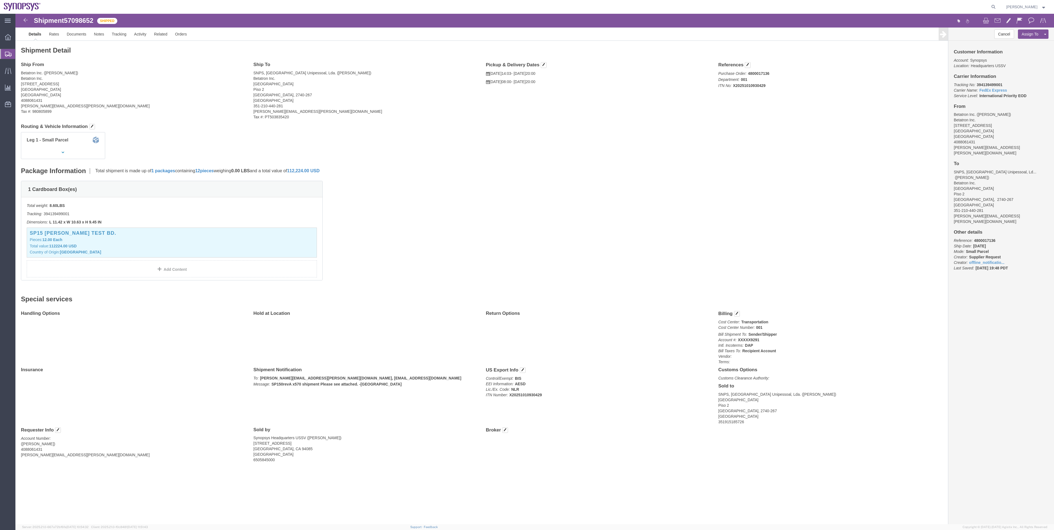
click span "57098652"
copy span "57098652"
click at [0, 0] on span "Shipment Manager" at bounding box center [0, 0] width 0 height 0
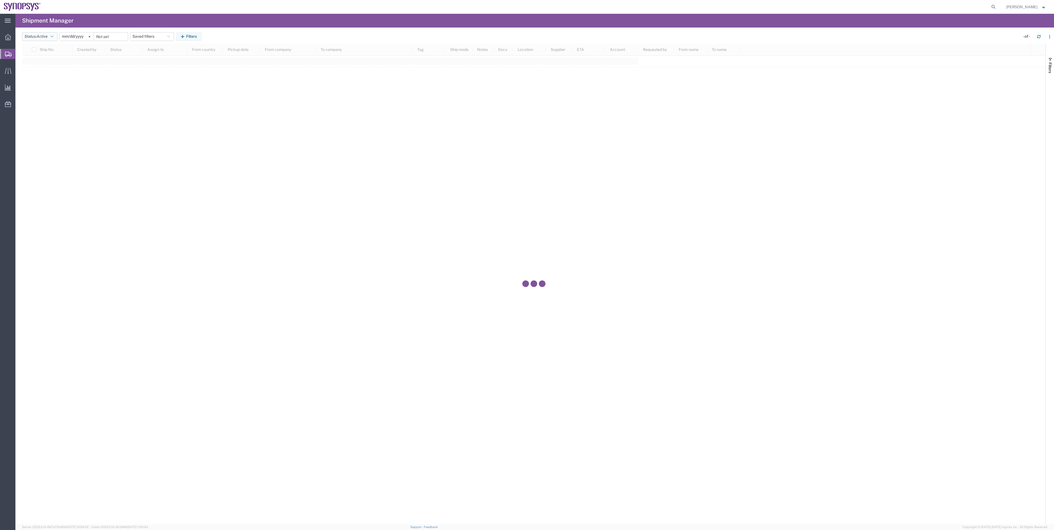
click at [54, 40] on button "Status: Active" at bounding box center [40, 36] width 36 height 9
click at [59, 62] on span "All" at bounding box center [54, 65] width 64 height 9
click at [179, 35] on icon "button" at bounding box center [177, 37] width 5 height 4
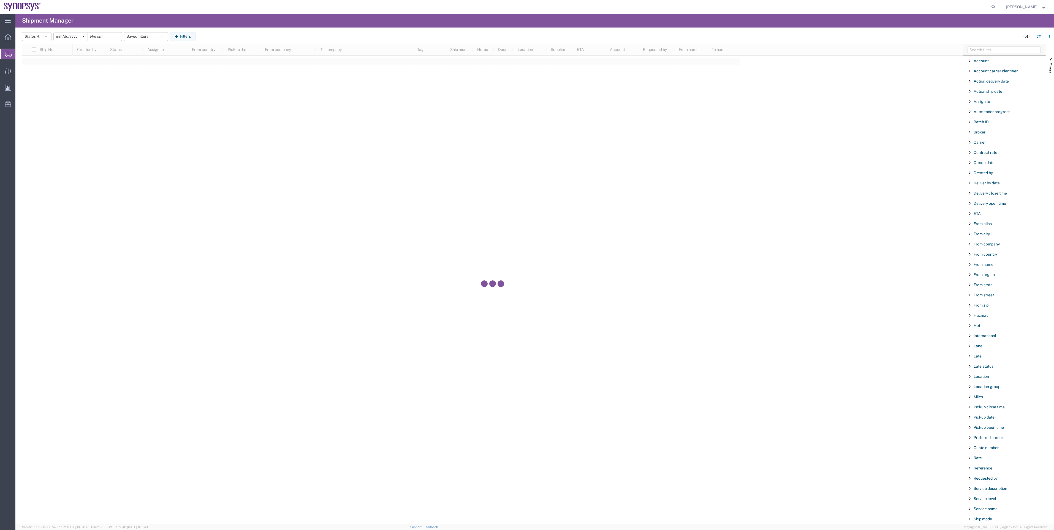
drag, startPoint x: 952, startPoint y: 51, endPoint x: 968, endPoint y: 48, distance: 16.0
click at [959, 50] on div at bounding box center [492, 284] width 940 height 481
click at [977, 48] on input "Filter Columns Input" at bounding box center [1003, 50] width 73 height 7
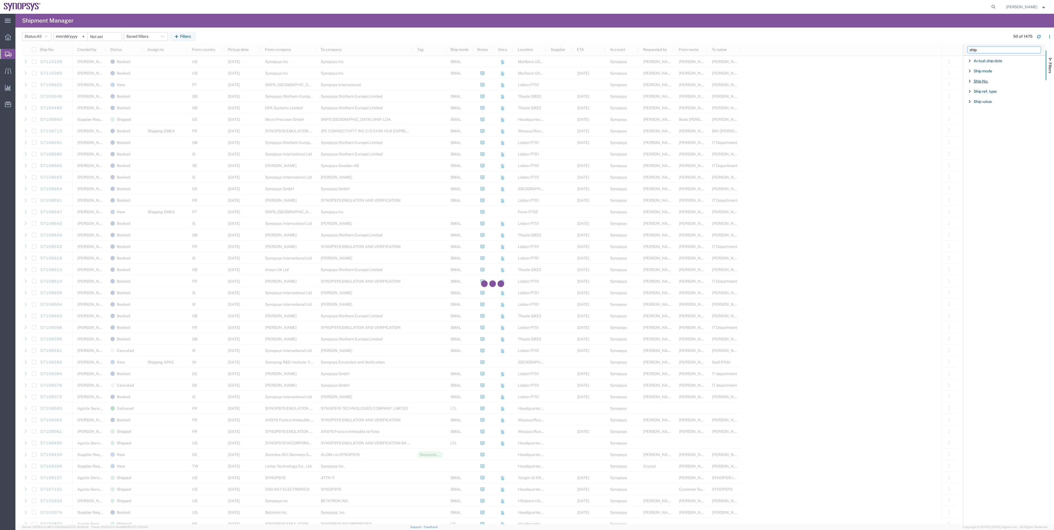
type input "ship"
click at [983, 82] on span "Ship No." at bounding box center [980, 81] width 15 height 4
type input "57109483"
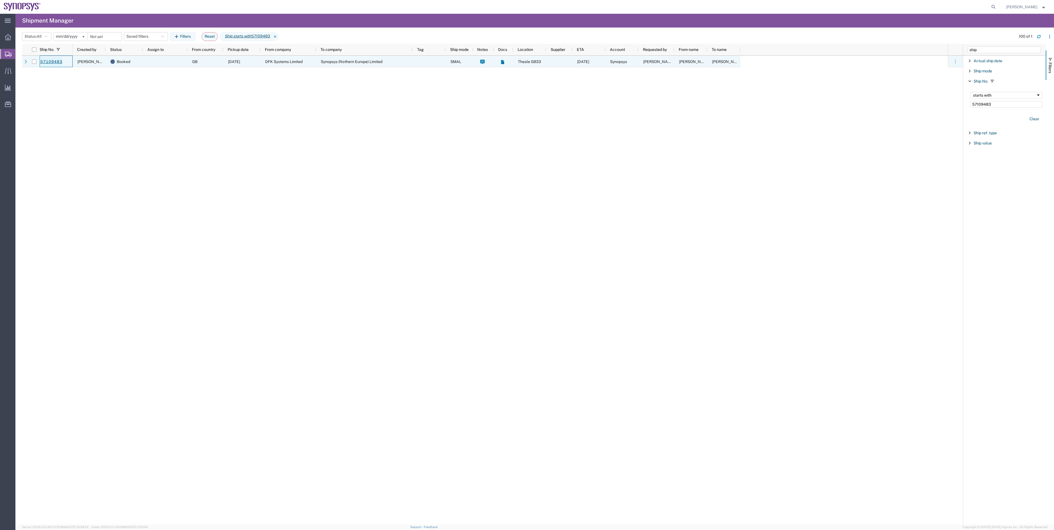
click at [56, 61] on link "57109483" at bounding box center [51, 62] width 23 height 9
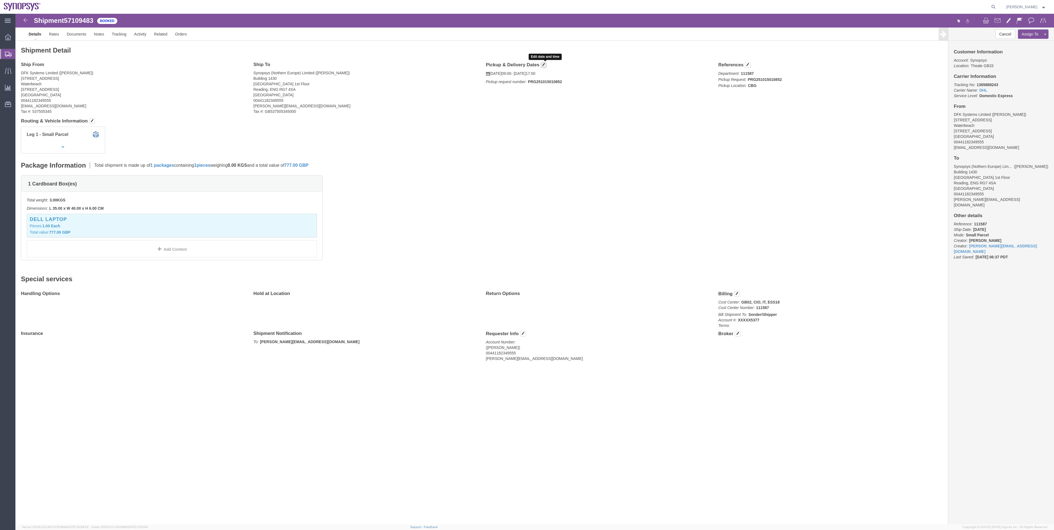
click button "button"
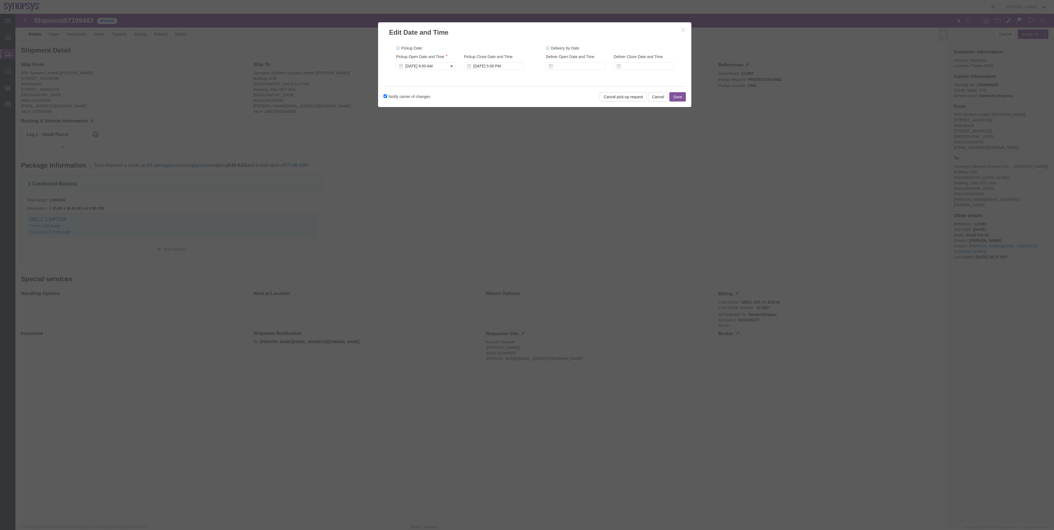
click div "Oct 15 2025 9:00 AM"
click button "Apply"
click div "Oct 17 2025 10:00 AM"
type input "5:00 pm"
click button "Apply"
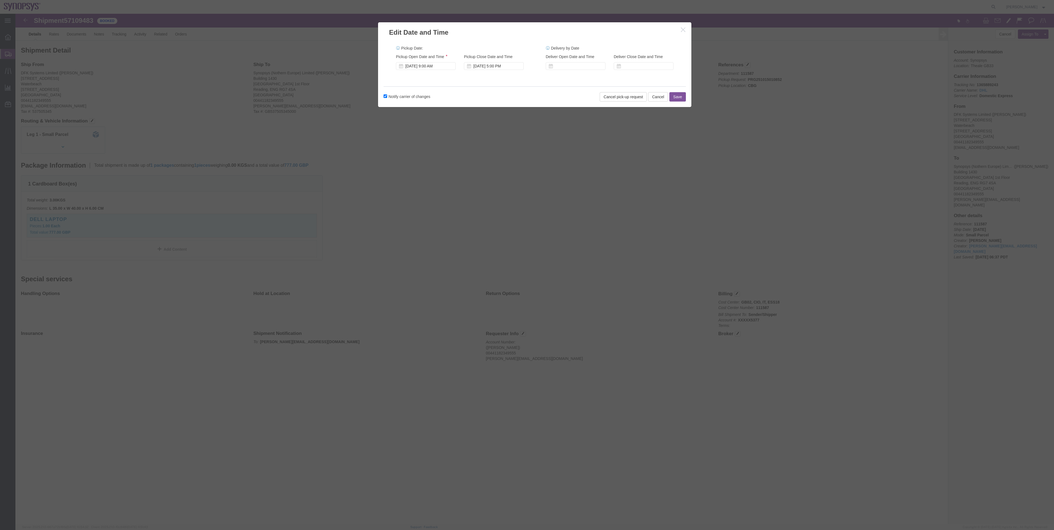
click button "Save"
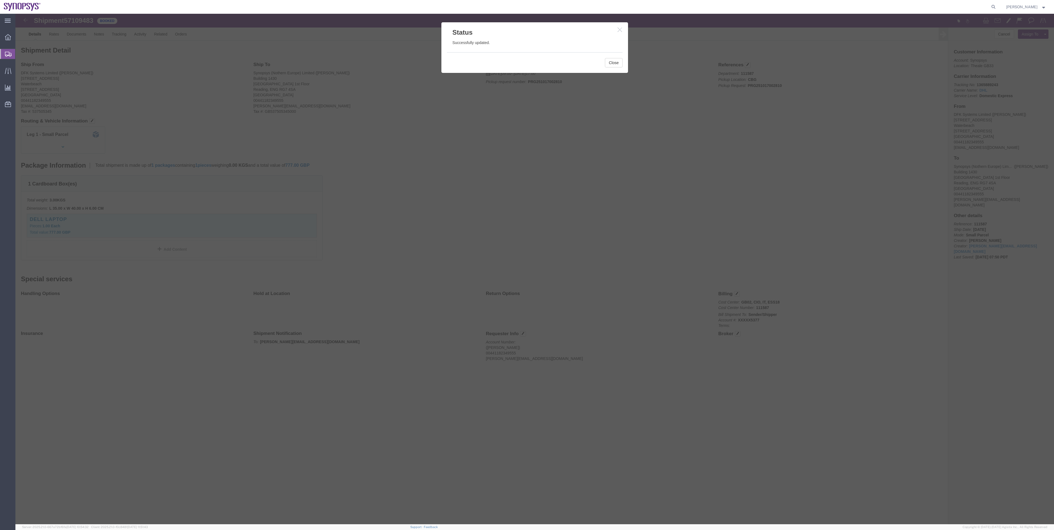
click div "Close"
click button "Close"
